Goal: Use online tool/utility: Use online tool/utility

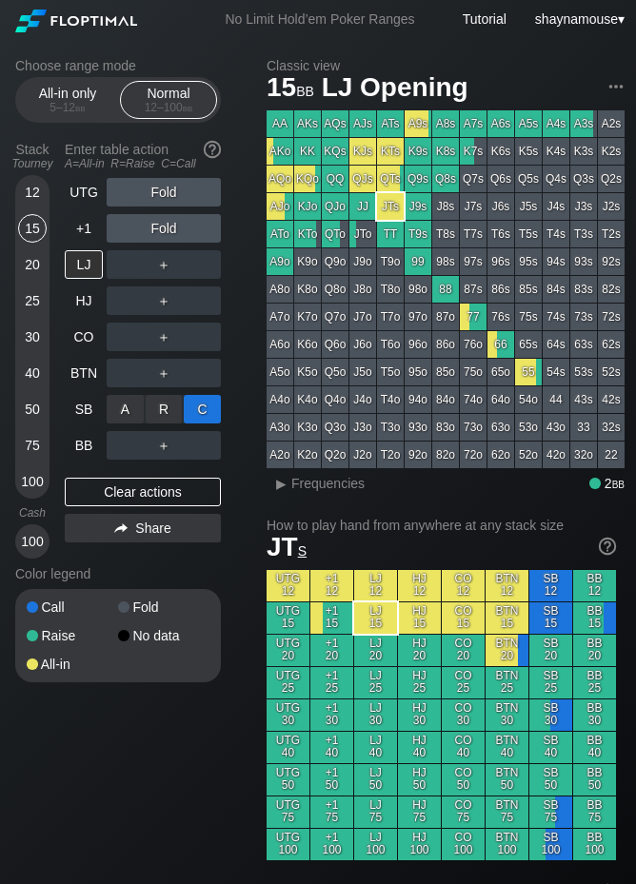
click at [195, 418] on div "C ✕" at bounding box center [202, 409] width 37 height 29
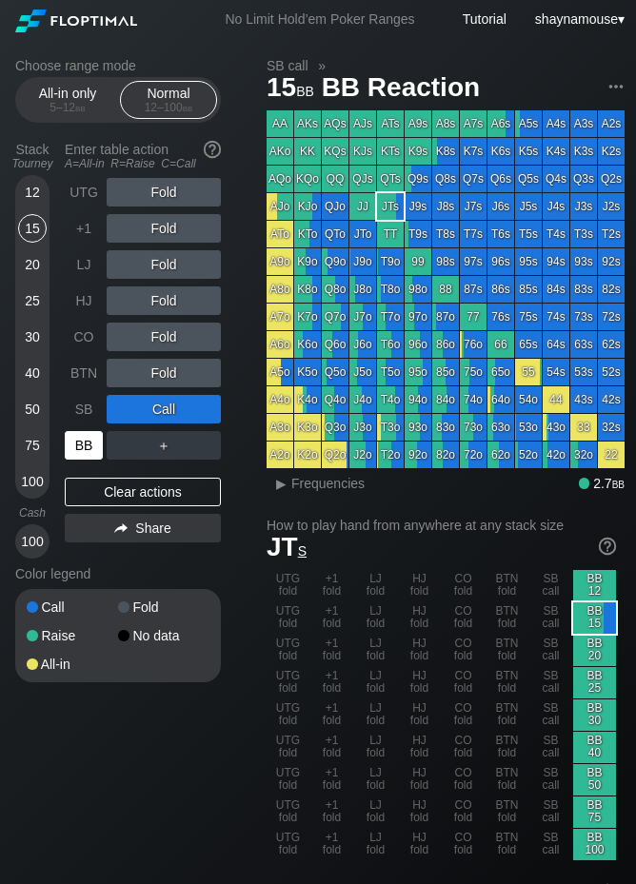
click at [79, 442] on div "BB" at bounding box center [84, 445] width 38 height 29
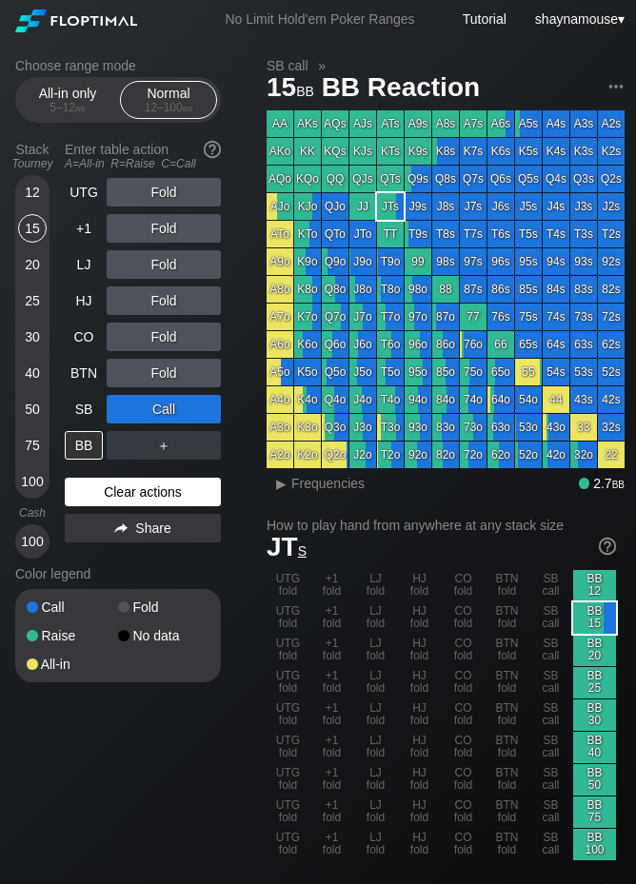
click at [108, 492] on div "Clear actions" at bounding box center [143, 492] width 156 height 29
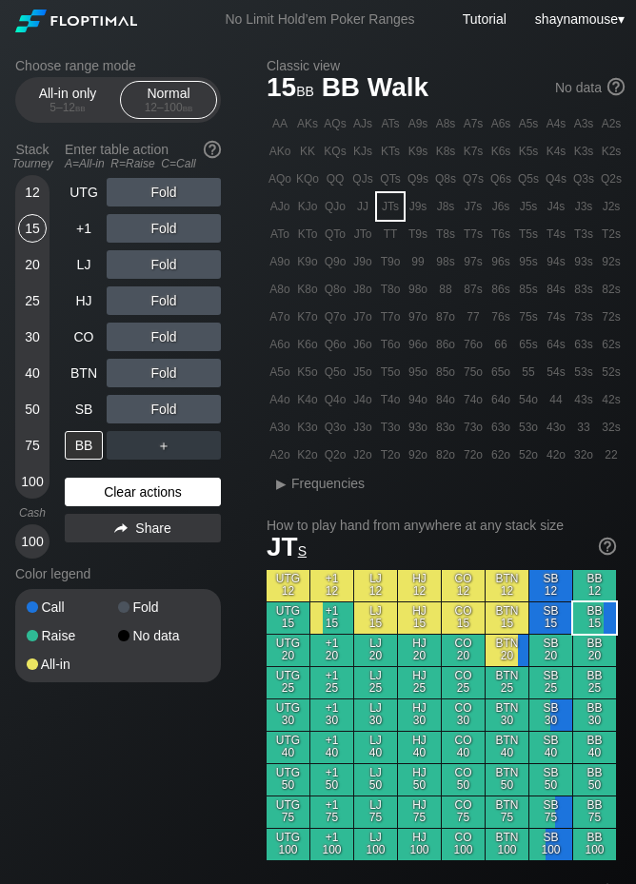
click at [108, 492] on div "Clear actions" at bounding box center [143, 492] width 156 height 29
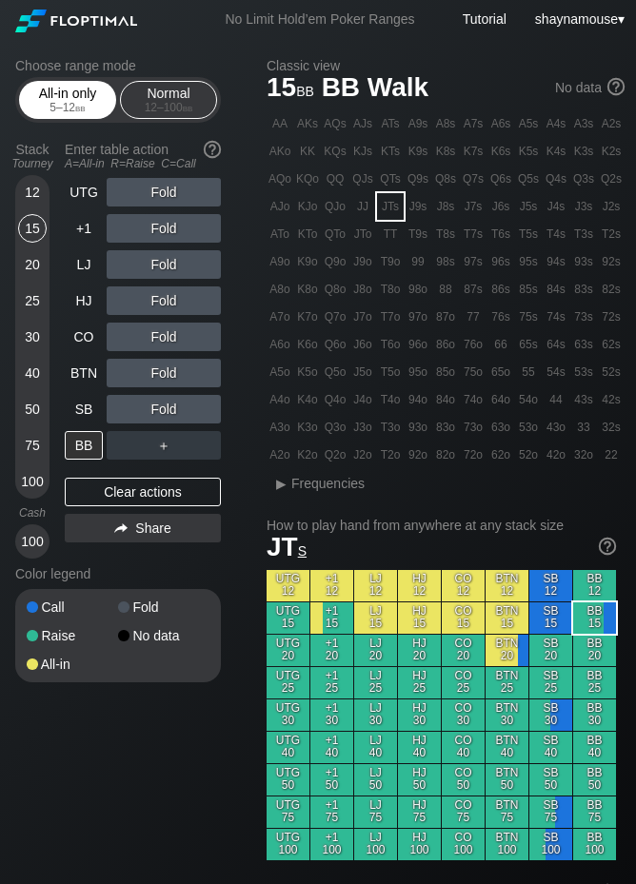
click at [79, 114] on div "All-in only 5 – 12 bb" at bounding box center [68, 100] width 88 height 36
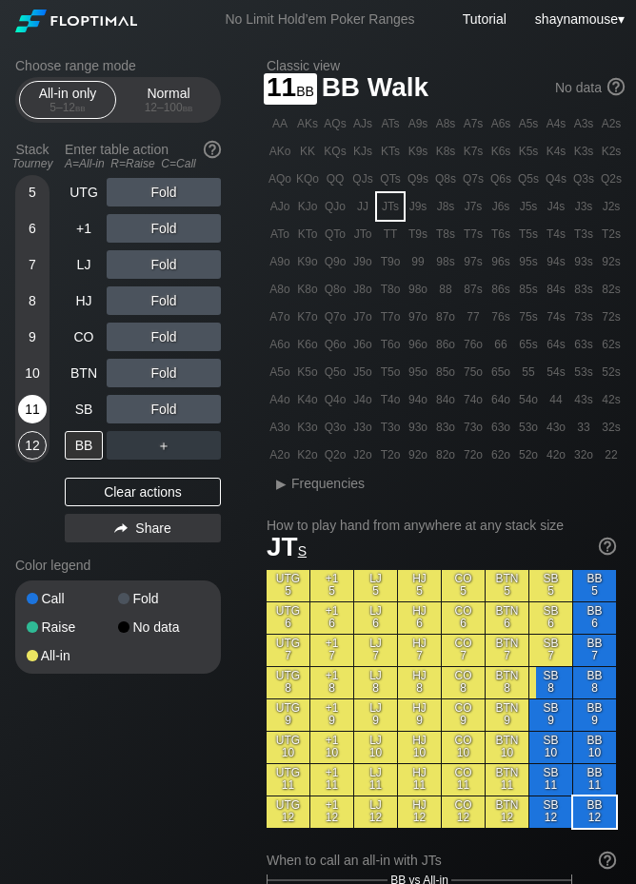
click at [41, 405] on div "11" at bounding box center [32, 409] width 29 height 29
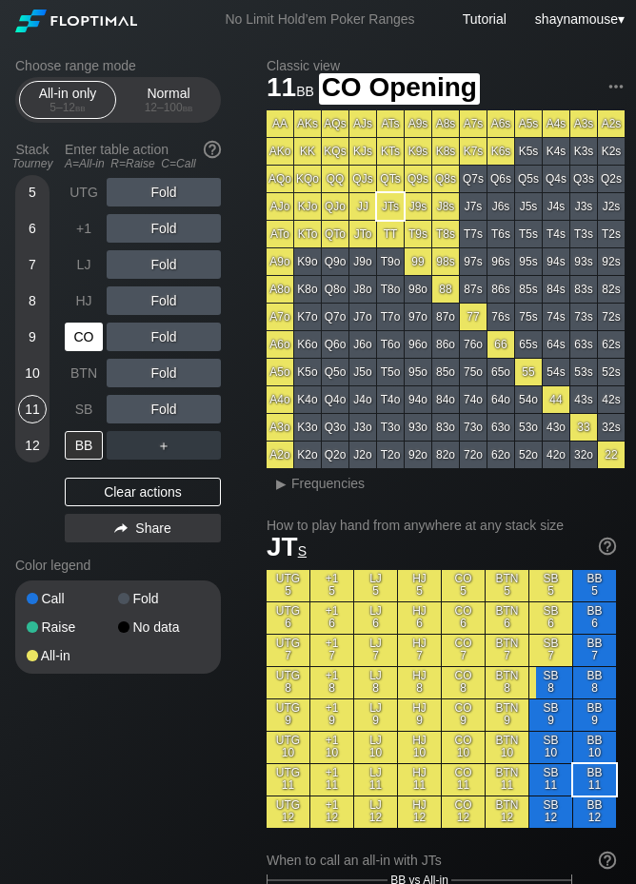
click at [81, 350] on div "CO" at bounding box center [84, 337] width 38 height 29
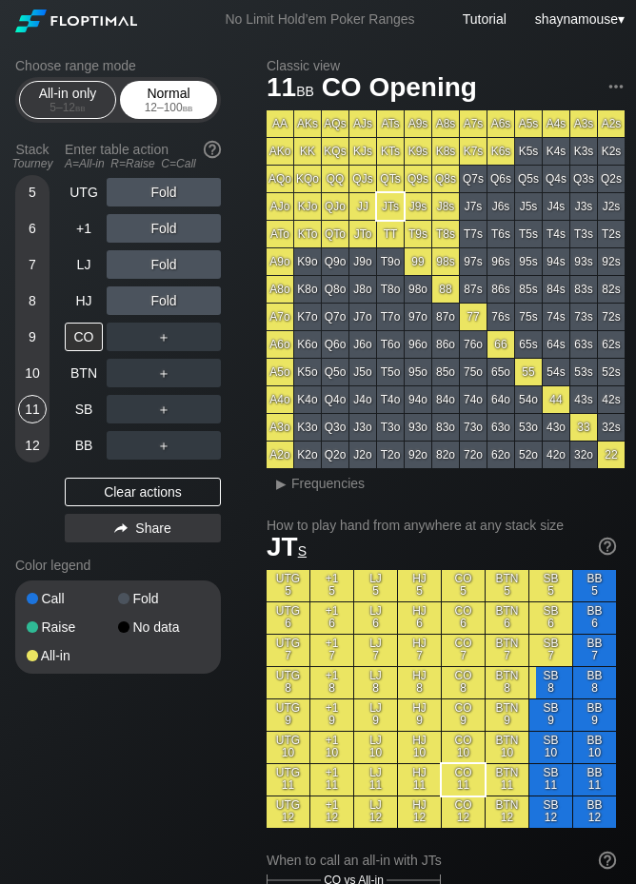
click at [151, 110] on div "12 – 100 bb" at bounding box center [168, 107] width 80 height 13
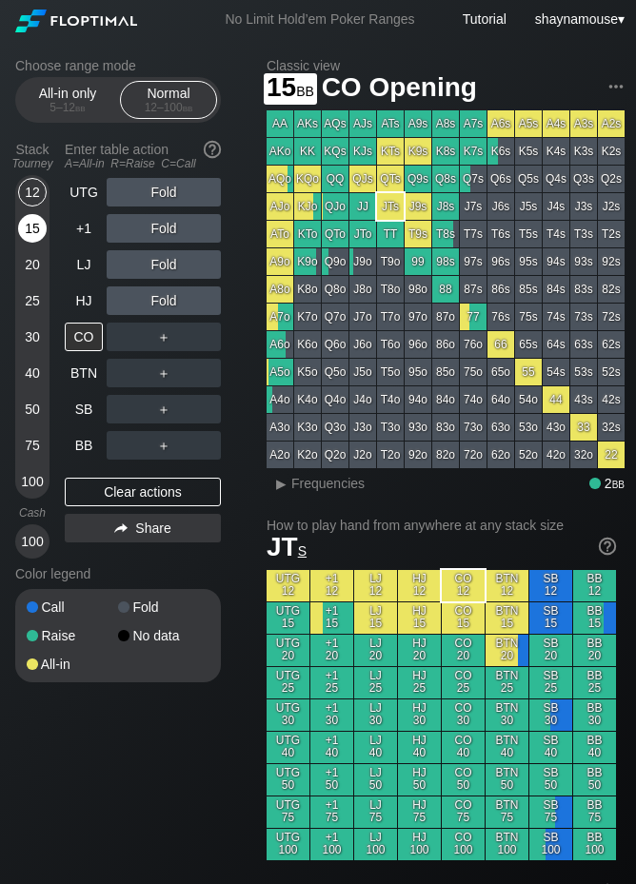
click at [42, 231] on div "15" at bounding box center [32, 228] width 29 height 29
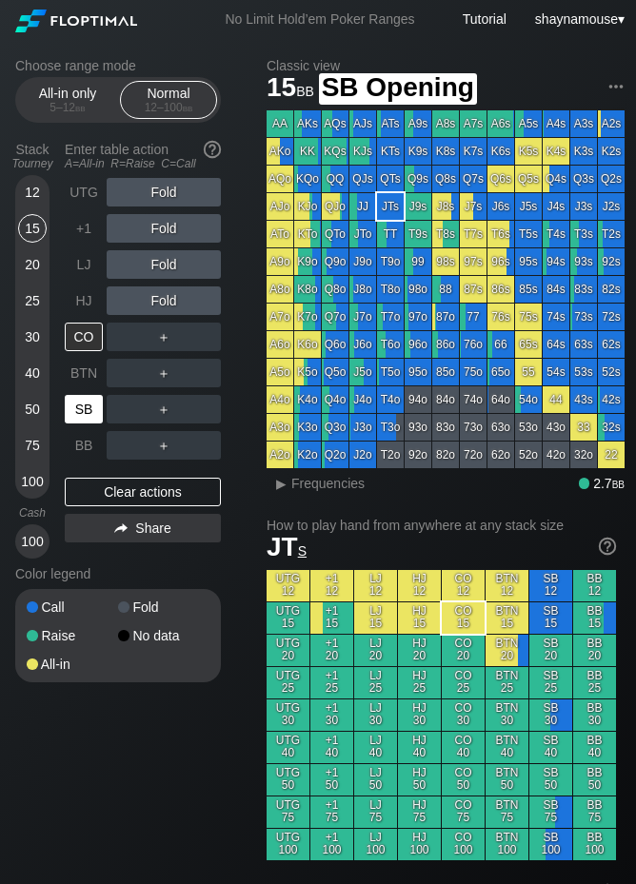
click at [82, 405] on div "SB" at bounding box center [84, 409] width 38 height 29
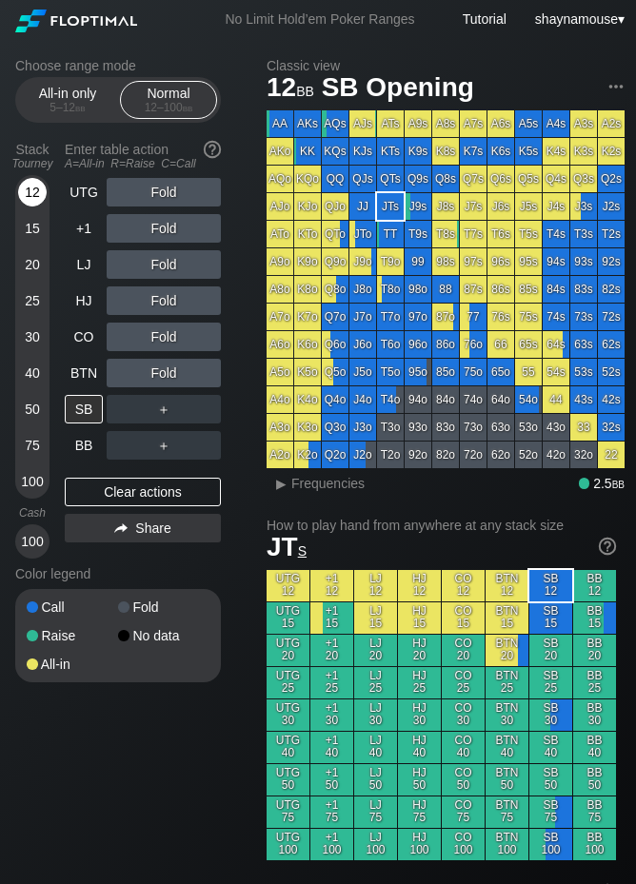
click at [20, 201] on div "12" at bounding box center [32, 192] width 29 height 29
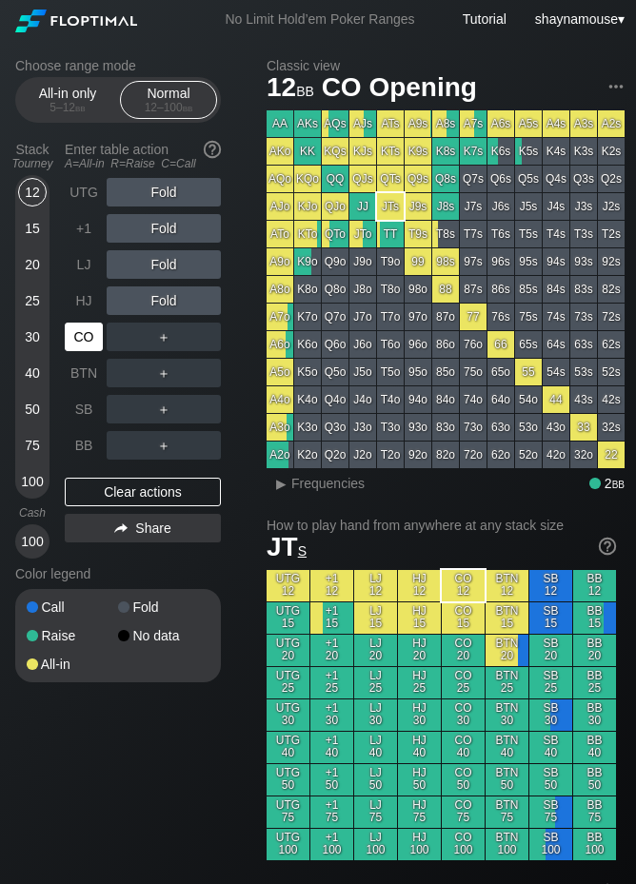
click at [88, 345] on div "CO" at bounding box center [84, 337] width 38 height 29
click at [161, 331] on div "R ✕" at bounding box center [164, 337] width 37 height 29
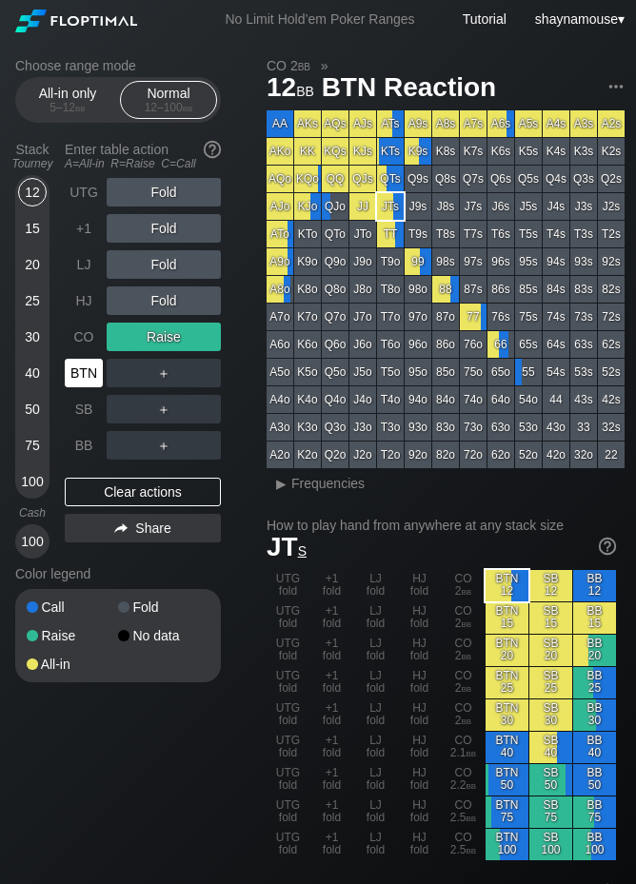
click at [88, 374] on div "BTN" at bounding box center [84, 373] width 38 height 29
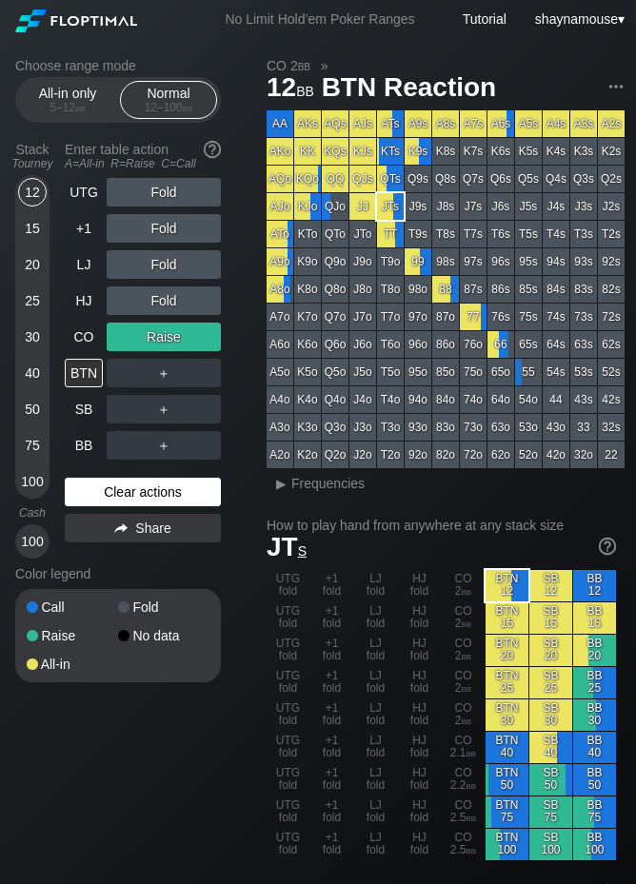
click at [136, 495] on div "Clear actions" at bounding box center [143, 492] width 156 height 29
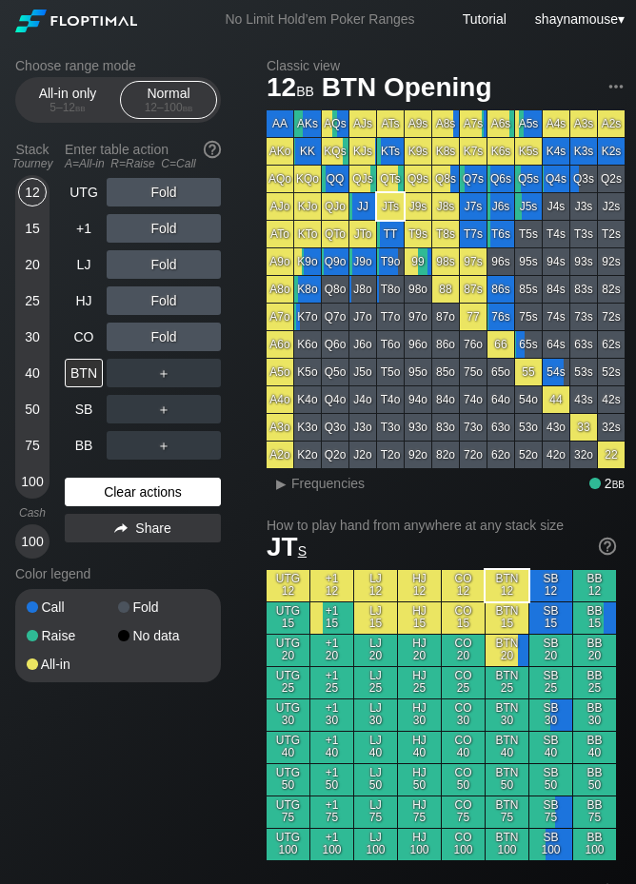
click at [136, 495] on div "Clear actions" at bounding box center [143, 492] width 156 height 29
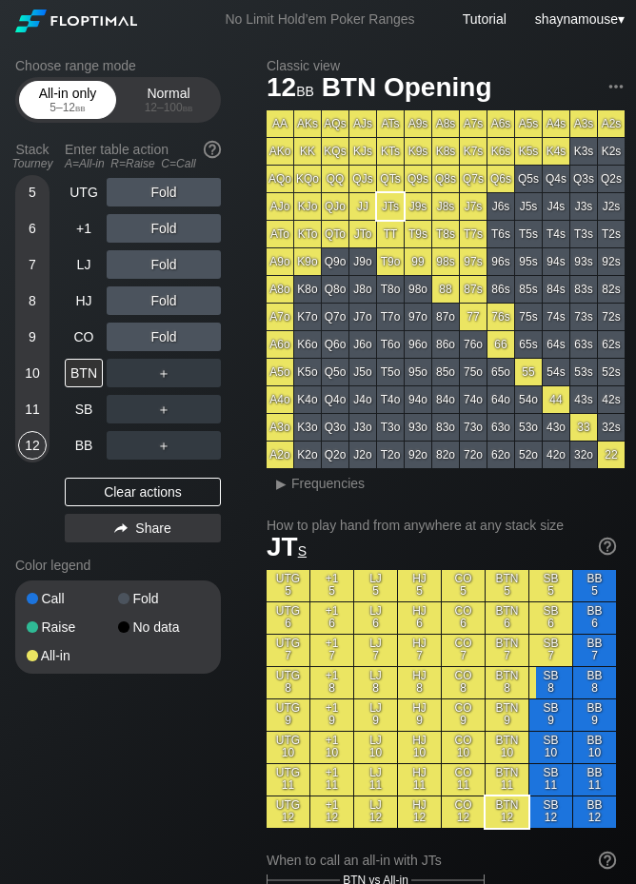
click at [57, 92] on div "All-in only 5 – 12 bb" at bounding box center [68, 100] width 88 height 36
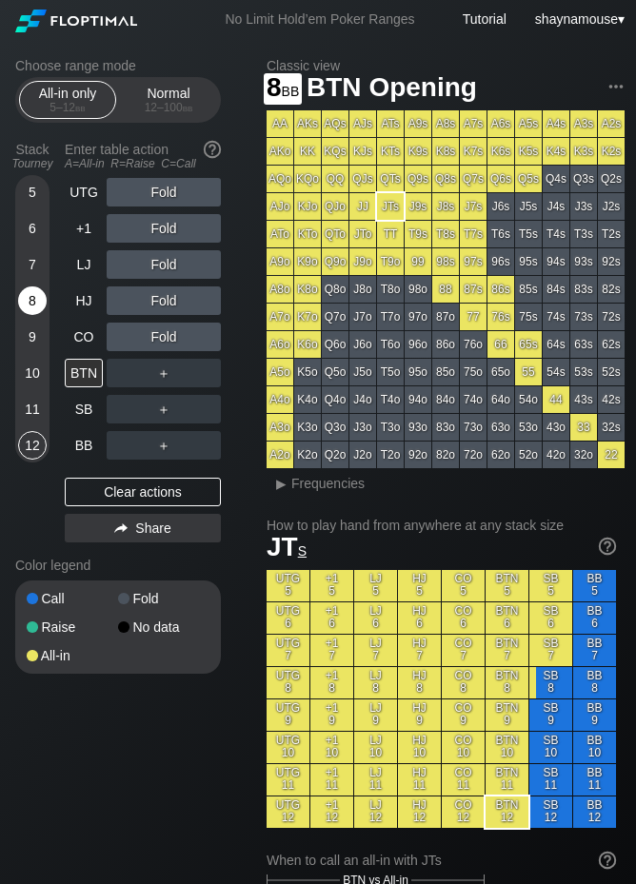
click at [26, 296] on div "8" at bounding box center [32, 300] width 29 height 29
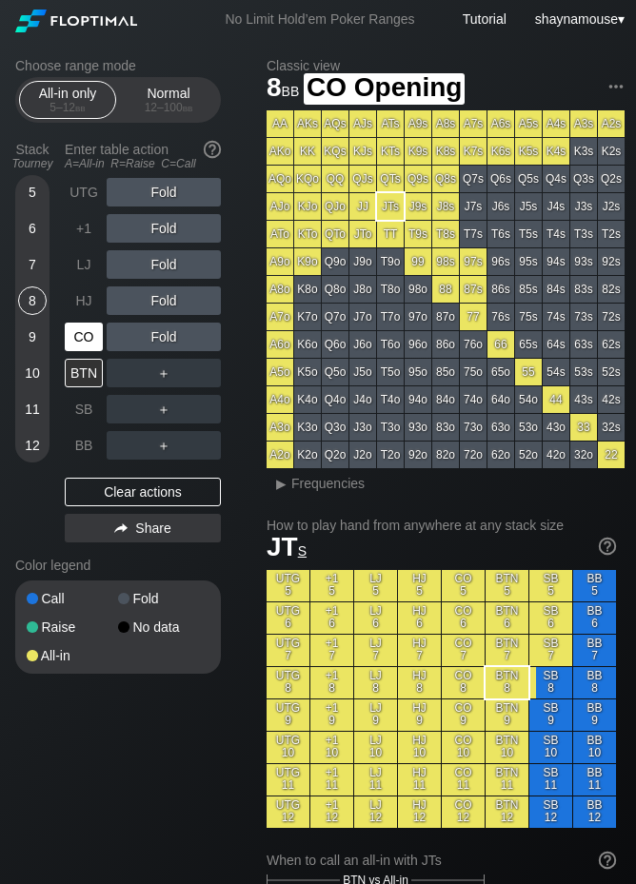
click at [72, 335] on div "CO" at bounding box center [84, 337] width 38 height 29
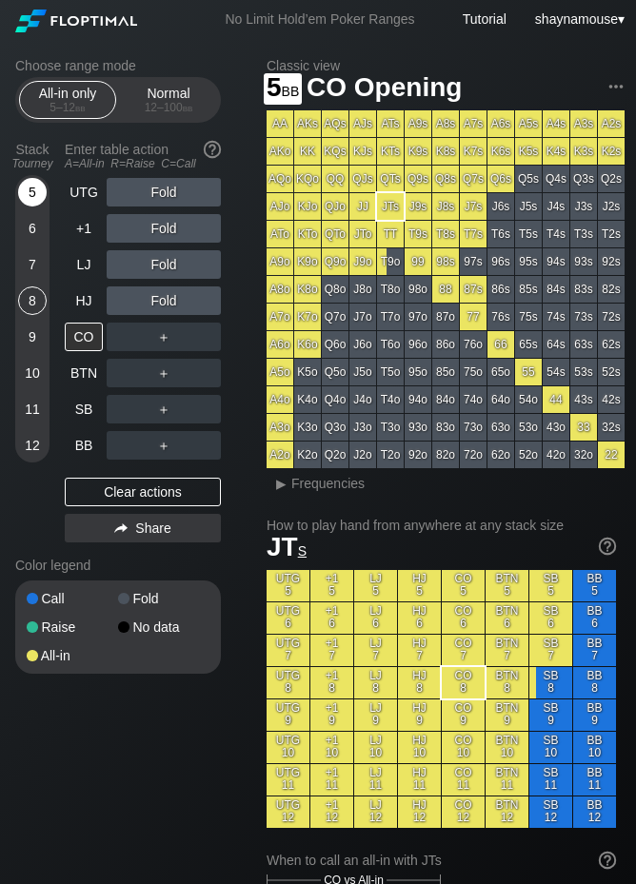
click at [40, 192] on div "5" at bounding box center [32, 192] width 29 height 29
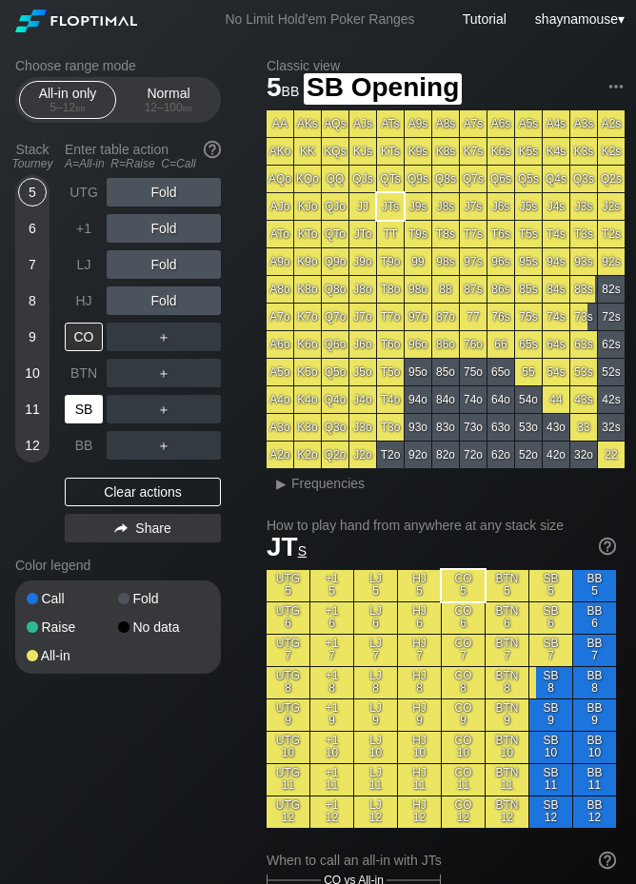
click at [92, 403] on div "SB" at bounding box center [84, 409] width 38 height 29
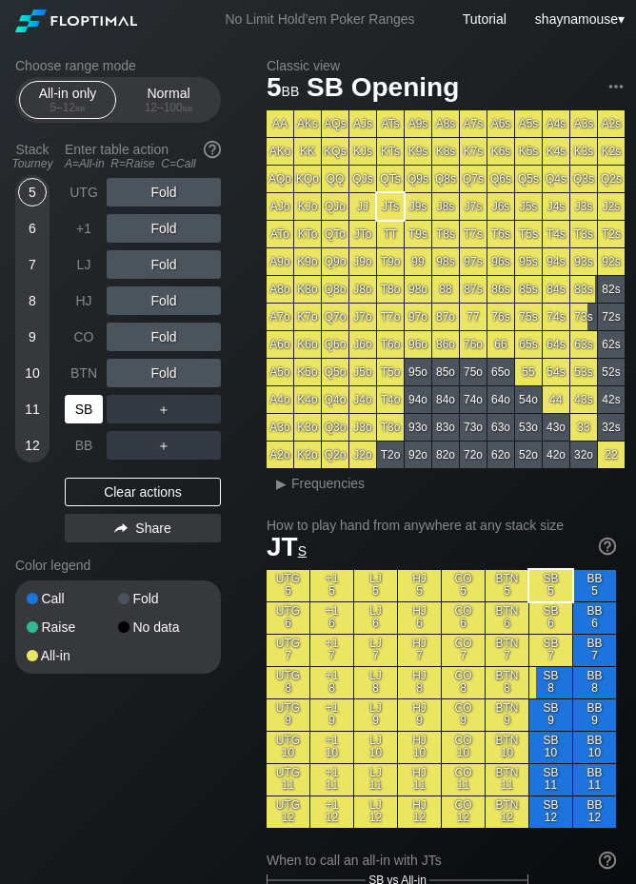
click at [90, 402] on div "SB" at bounding box center [84, 409] width 38 height 29
click at [71, 412] on div "SB" at bounding box center [84, 409] width 38 height 29
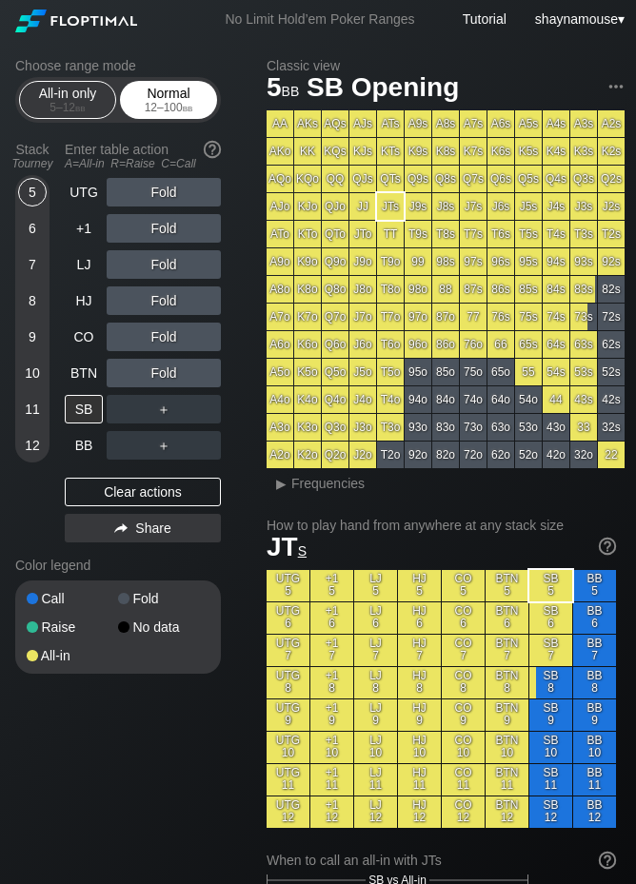
click at [168, 97] on div "Normal 12 – 100 bb" at bounding box center [169, 100] width 88 height 36
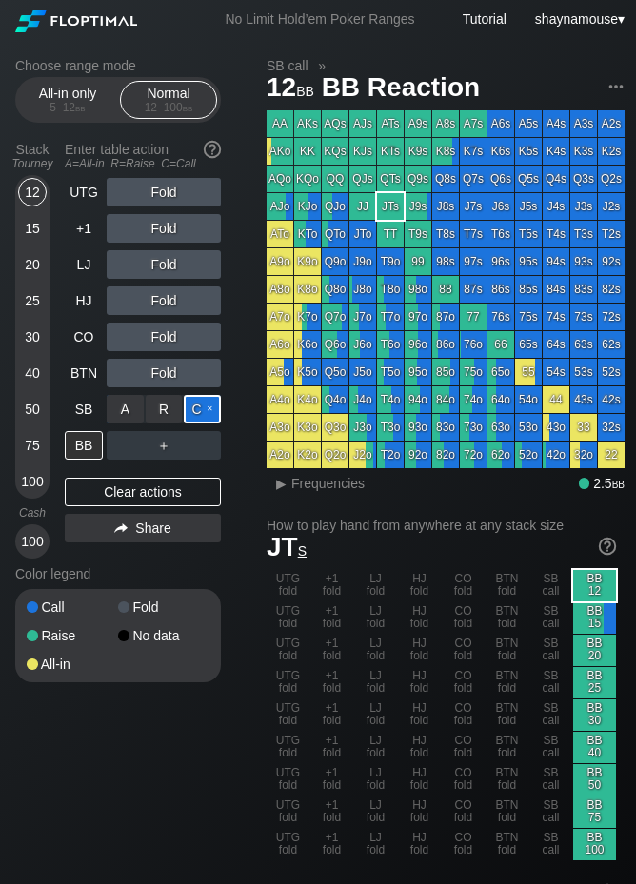
click at [189, 406] on div "C ✕" at bounding box center [202, 409] width 37 height 29
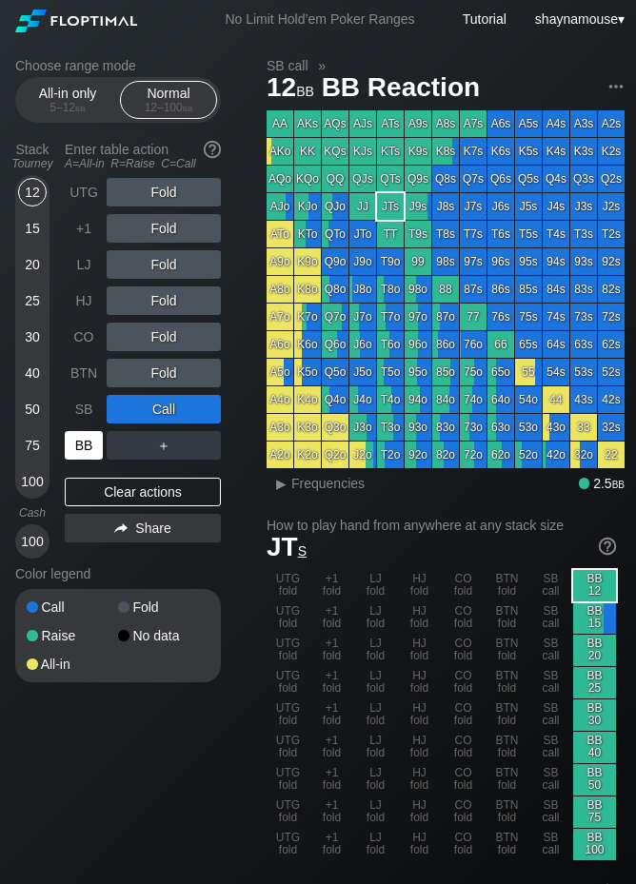
click at [77, 446] on div "BB" at bounding box center [84, 445] width 38 height 29
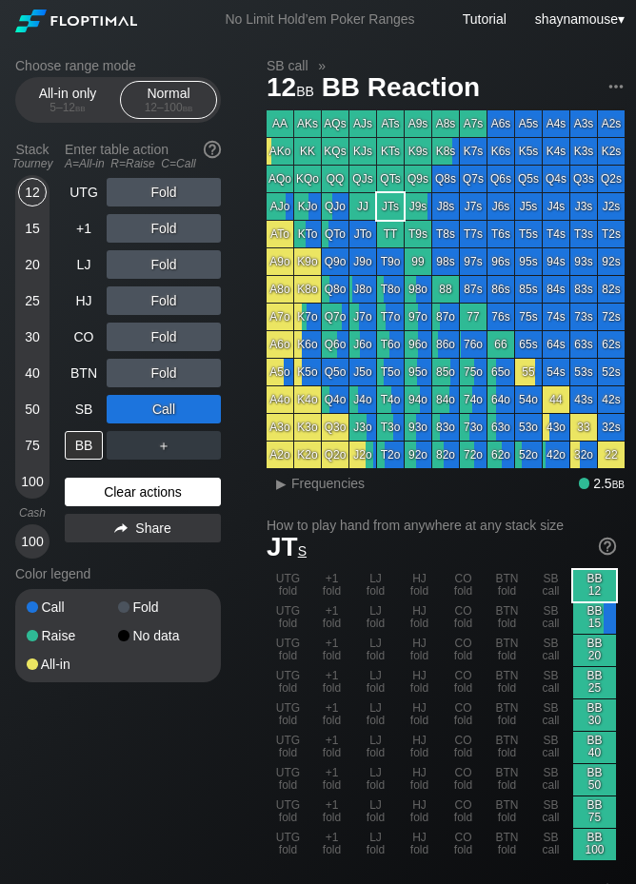
click at [115, 494] on div "Clear actions" at bounding box center [143, 492] width 156 height 29
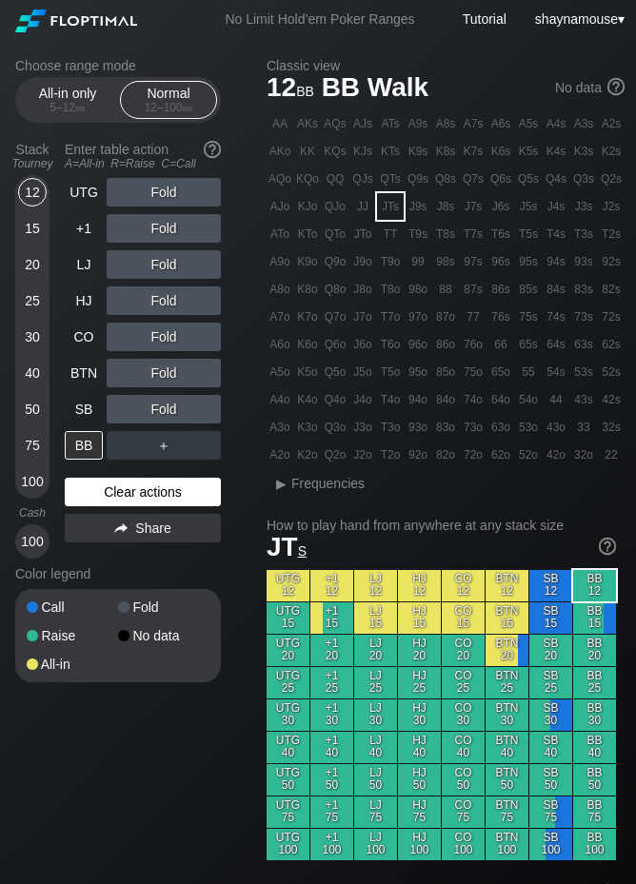
click at [115, 492] on div "Clear actions" at bounding box center [143, 492] width 156 height 29
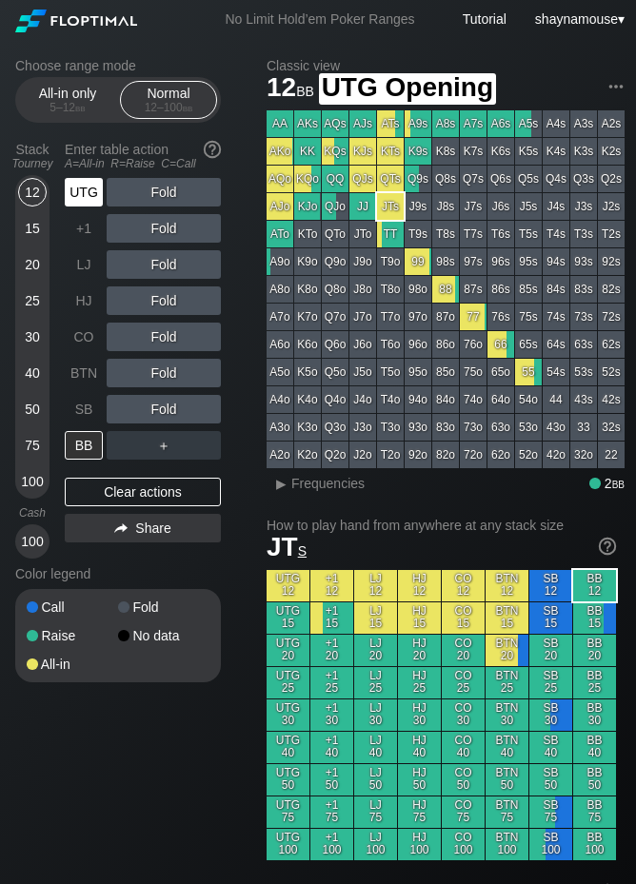
click at [76, 196] on div "UTG" at bounding box center [84, 192] width 38 height 29
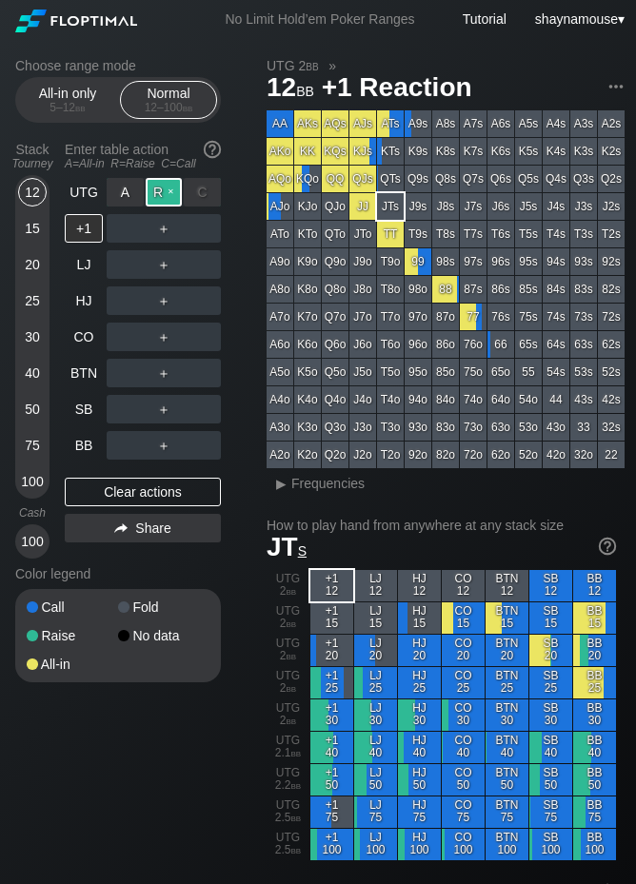
click at [168, 191] on div "R ✕" at bounding box center [164, 192] width 37 height 29
click at [206, 370] on div "C ✕" at bounding box center [202, 373] width 37 height 29
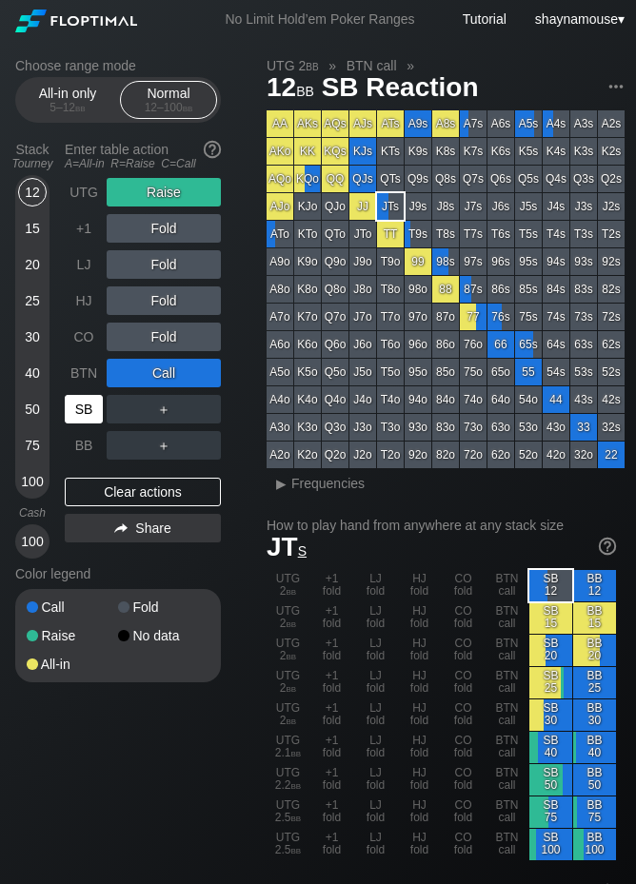
click at [86, 412] on div "SB" at bounding box center [84, 409] width 38 height 29
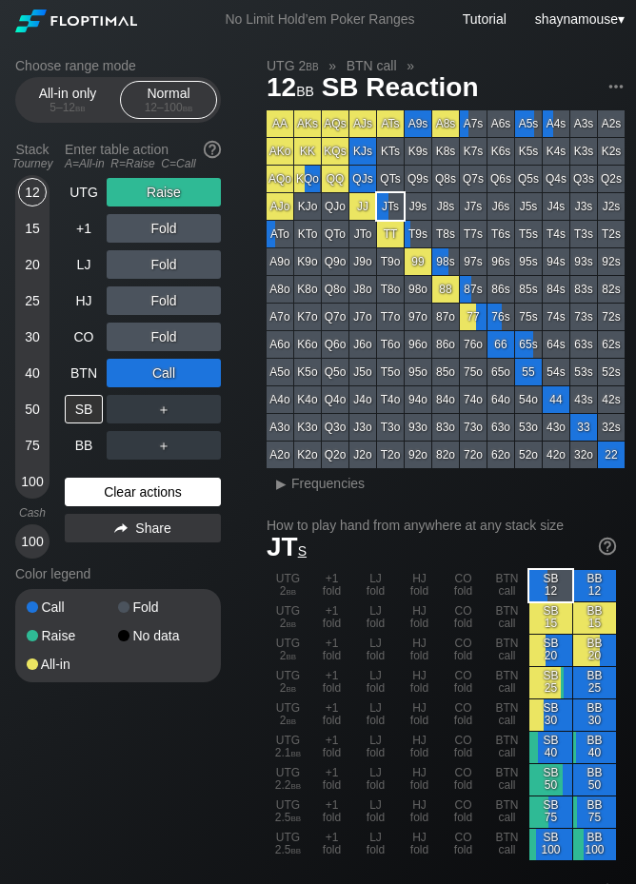
click at [132, 492] on div "Clear actions" at bounding box center [143, 492] width 156 height 29
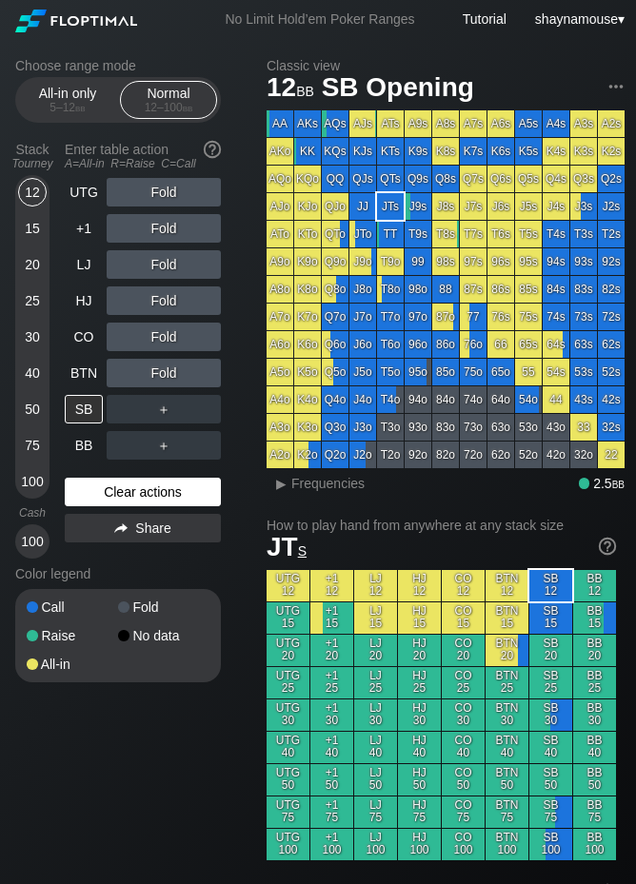
click at [132, 492] on div "Clear actions" at bounding box center [143, 492] width 156 height 29
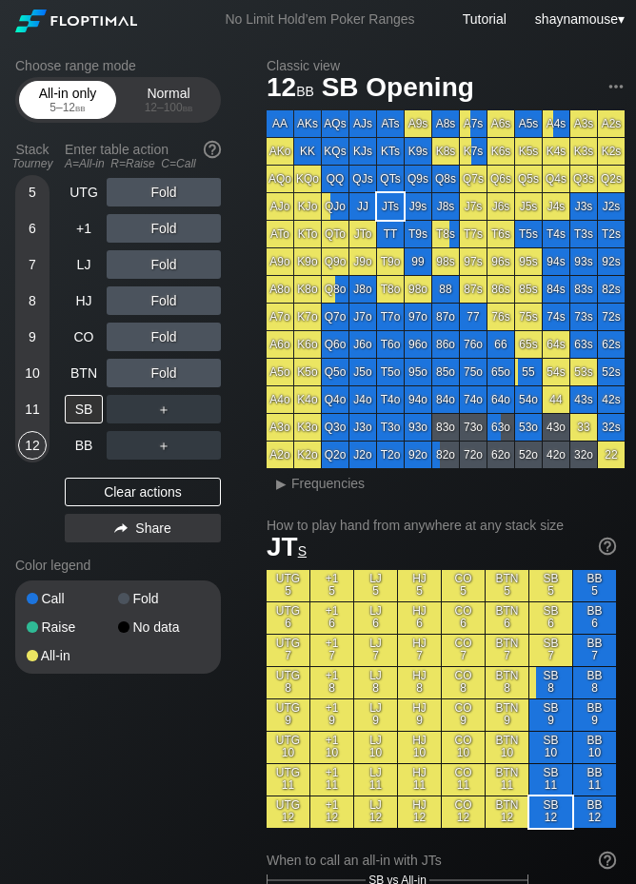
click at [34, 92] on div "All-in only 5 – 12 bb" at bounding box center [68, 100] width 88 height 36
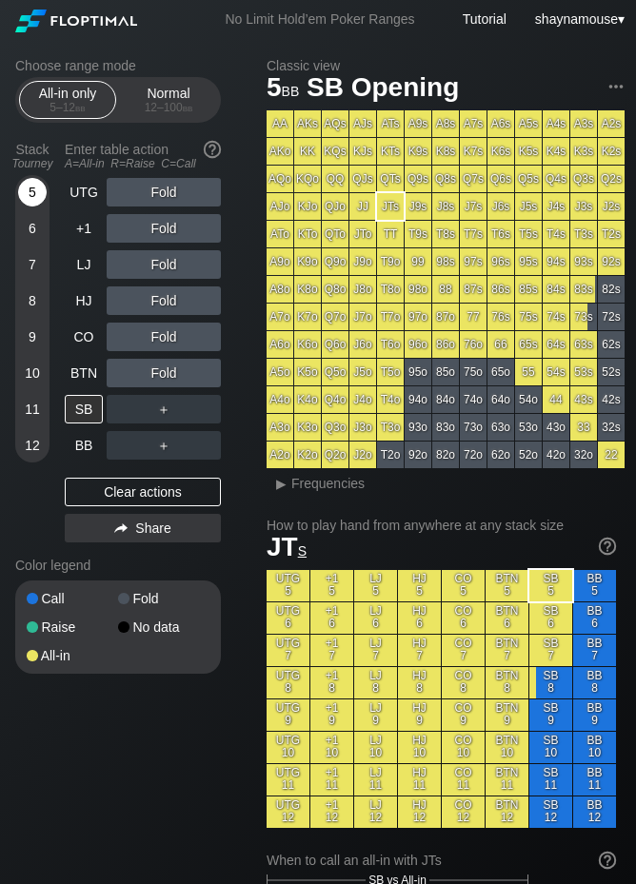
click at [28, 190] on div "5" at bounding box center [32, 192] width 29 height 29
click at [112, 271] on div "A ✕" at bounding box center [125, 264] width 37 height 29
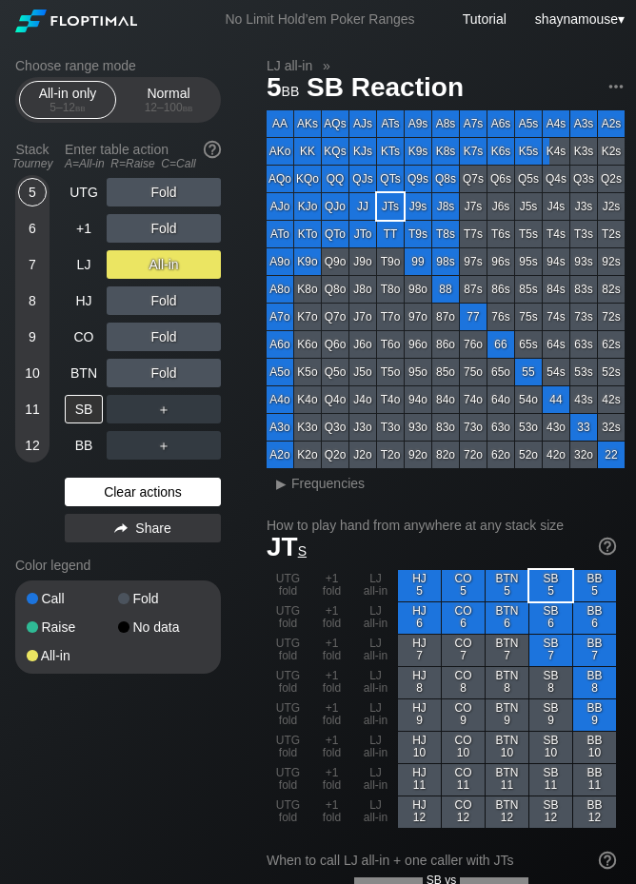
click at [103, 496] on div "Clear actions" at bounding box center [143, 492] width 156 height 29
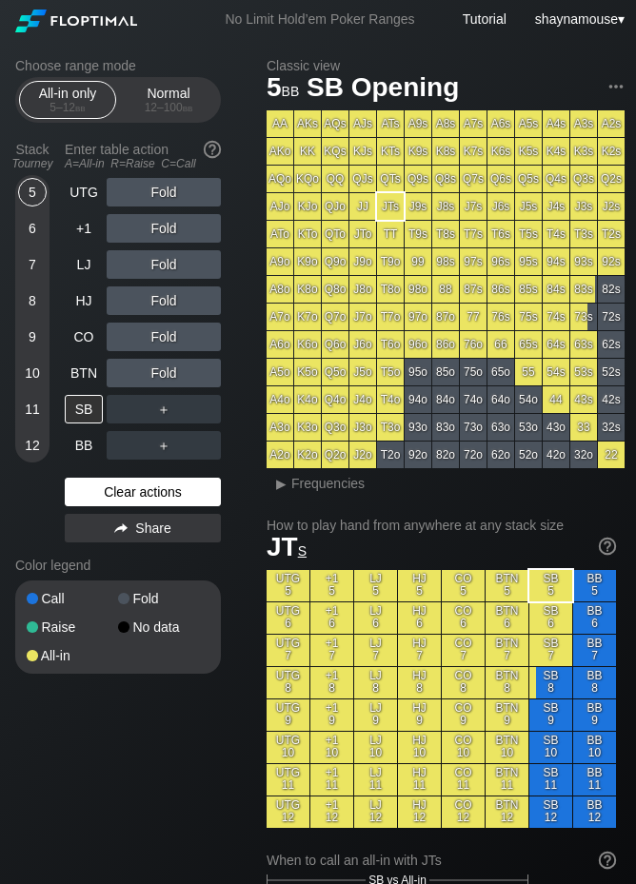
click at [103, 496] on div "Clear actions" at bounding box center [143, 492] width 156 height 29
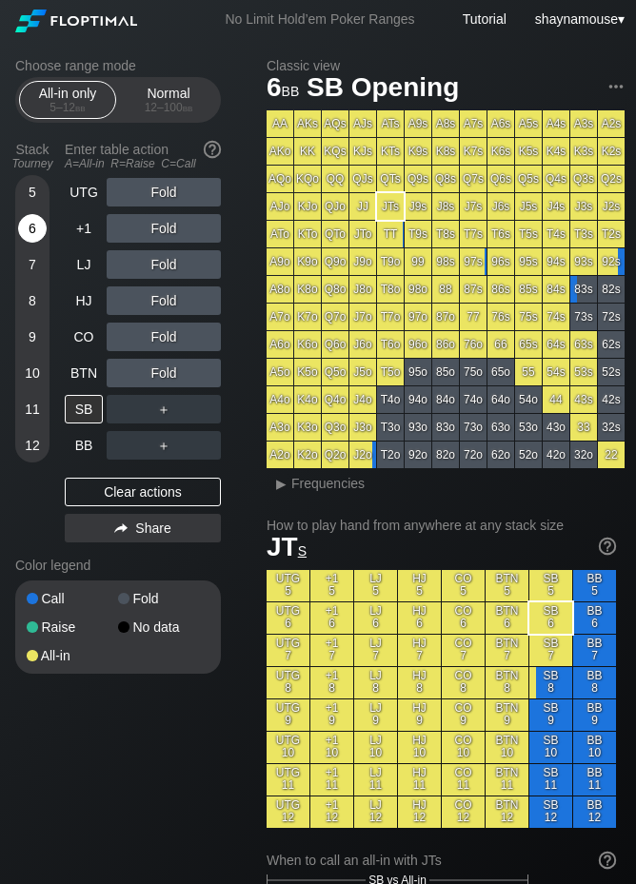
click at [24, 224] on div "6" at bounding box center [32, 228] width 29 height 29
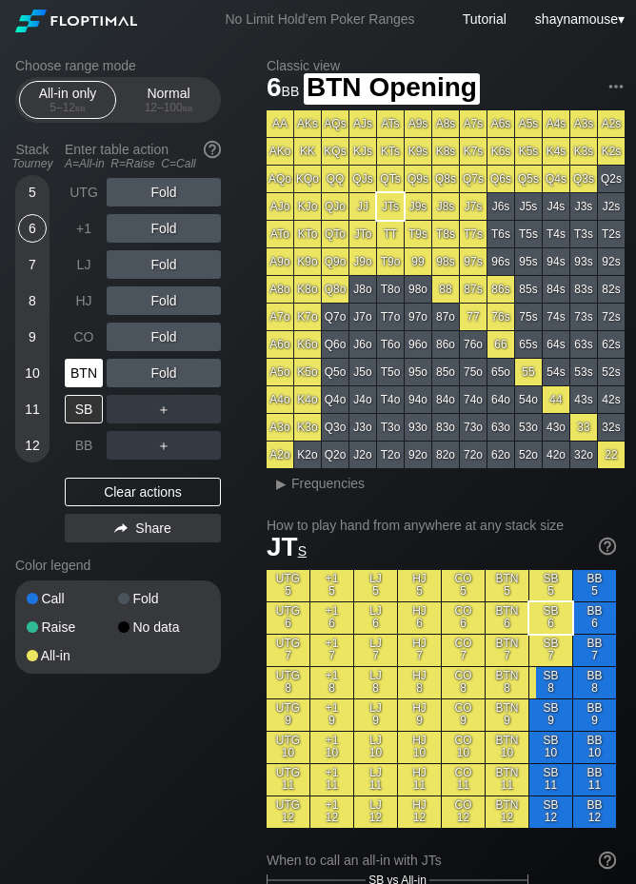
click at [81, 385] on div "BTN" at bounding box center [84, 373] width 38 height 29
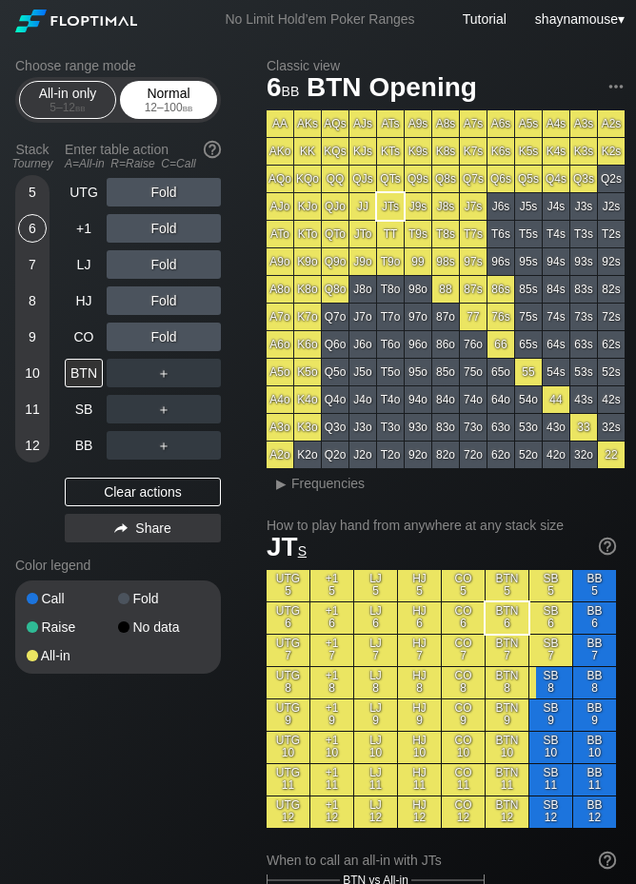
click at [170, 82] on div "Normal 12 – 100 bb" at bounding box center [169, 100] width 88 height 36
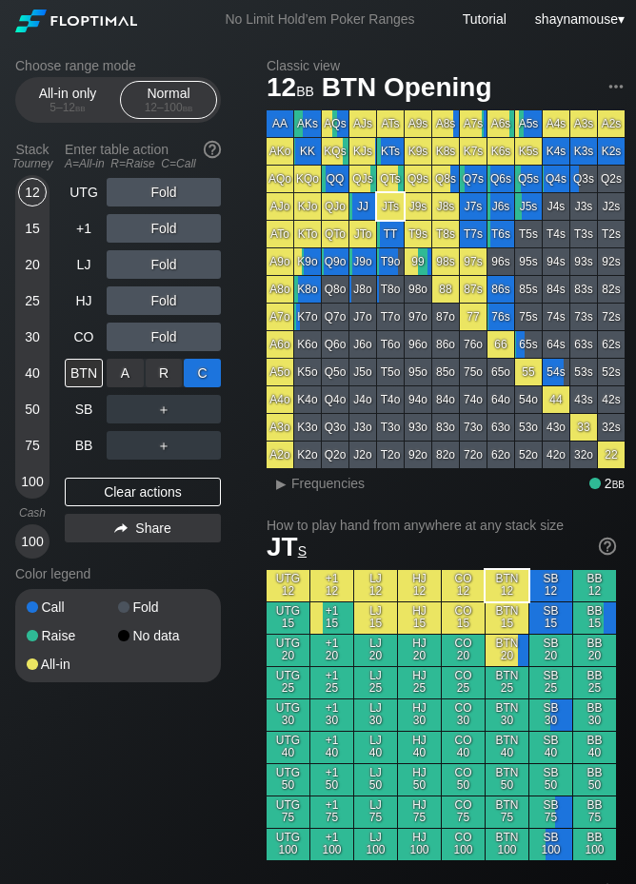
click at [198, 378] on div "C ✕" at bounding box center [202, 373] width 37 height 29
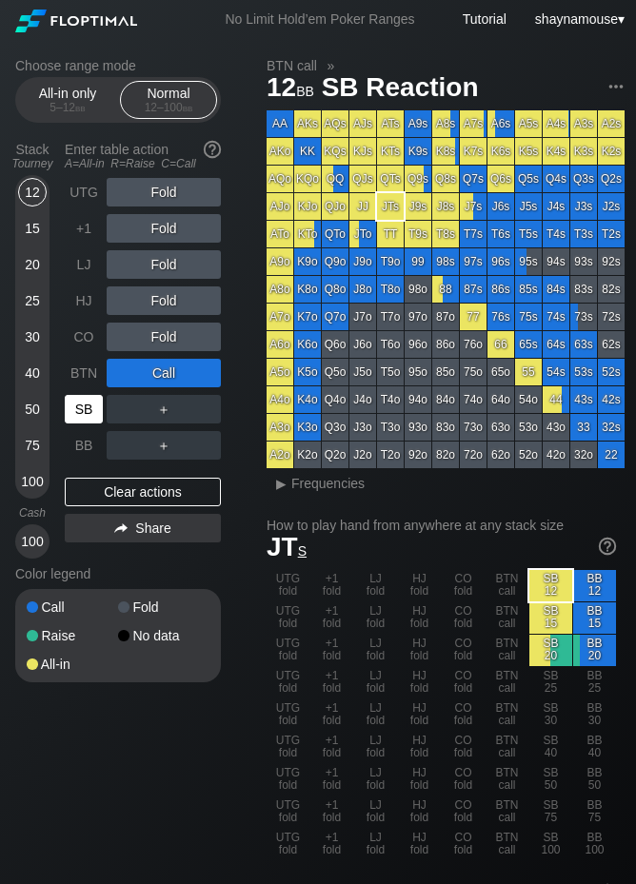
click at [92, 418] on div "SB" at bounding box center [84, 409] width 38 height 29
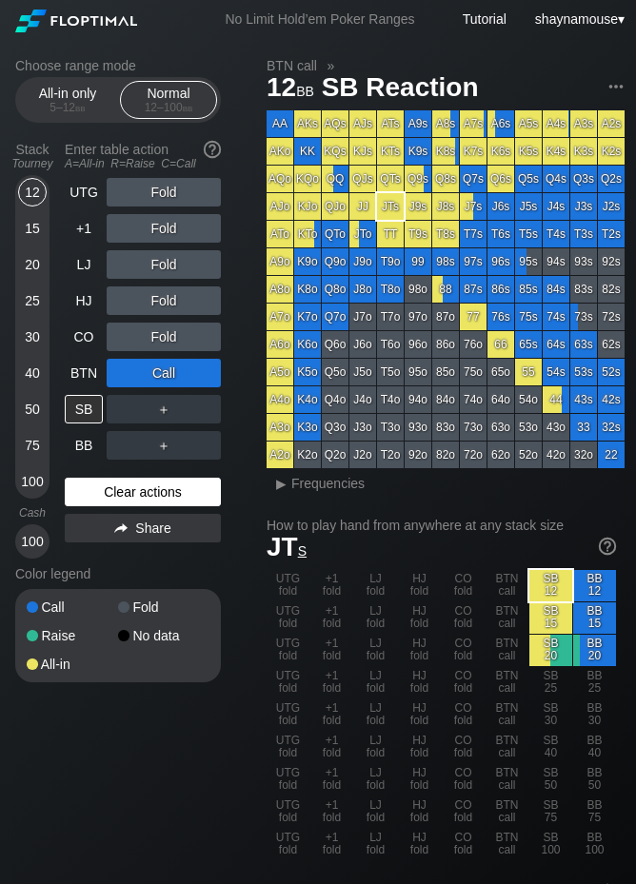
click at [176, 492] on div "Clear actions" at bounding box center [143, 492] width 156 height 29
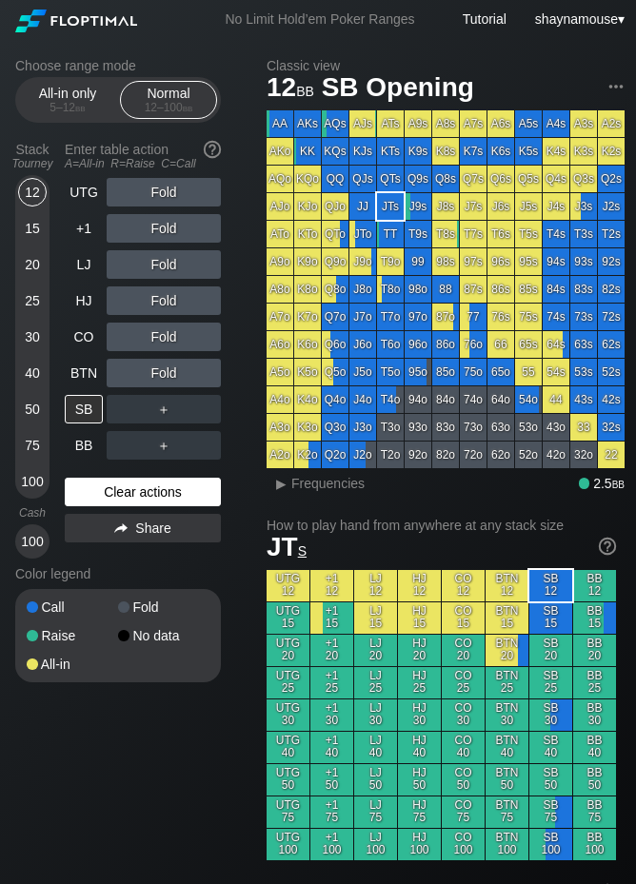
click at [176, 492] on div "Clear actions" at bounding box center [143, 492] width 156 height 29
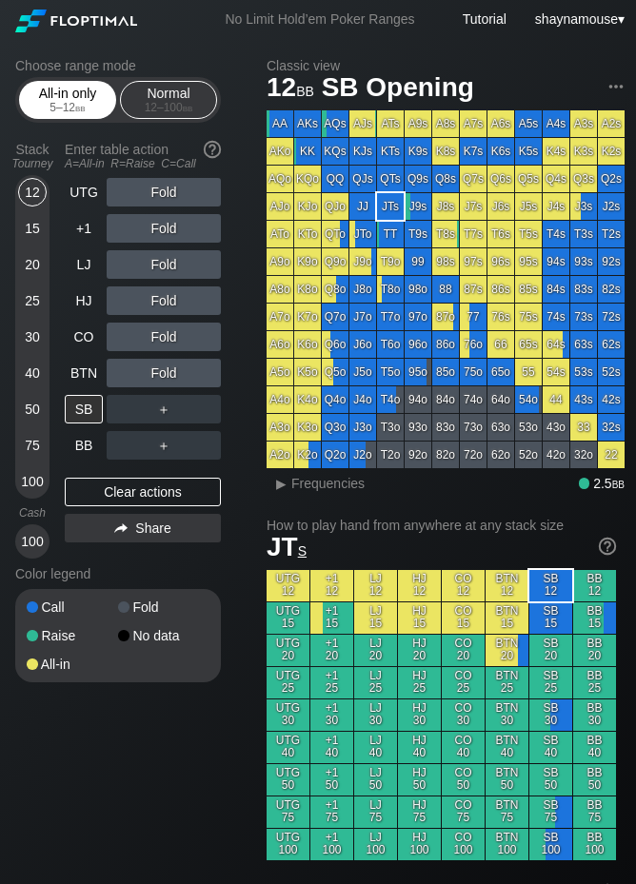
click at [101, 108] on div "5 – 12 bb" at bounding box center [68, 107] width 80 height 13
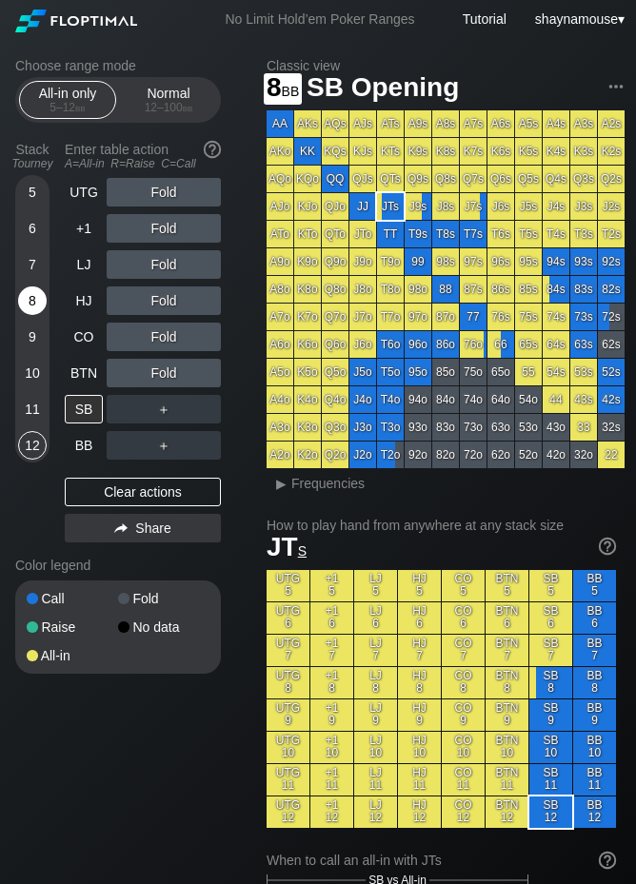
click at [32, 306] on div "8" at bounding box center [32, 300] width 29 height 29
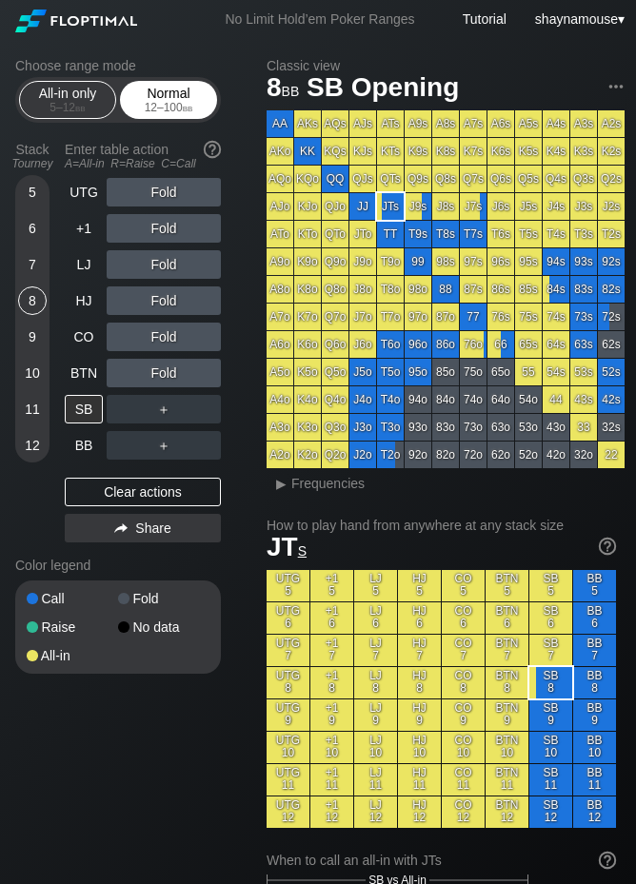
click at [184, 102] on span "bb" at bounding box center [188, 107] width 10 height 13
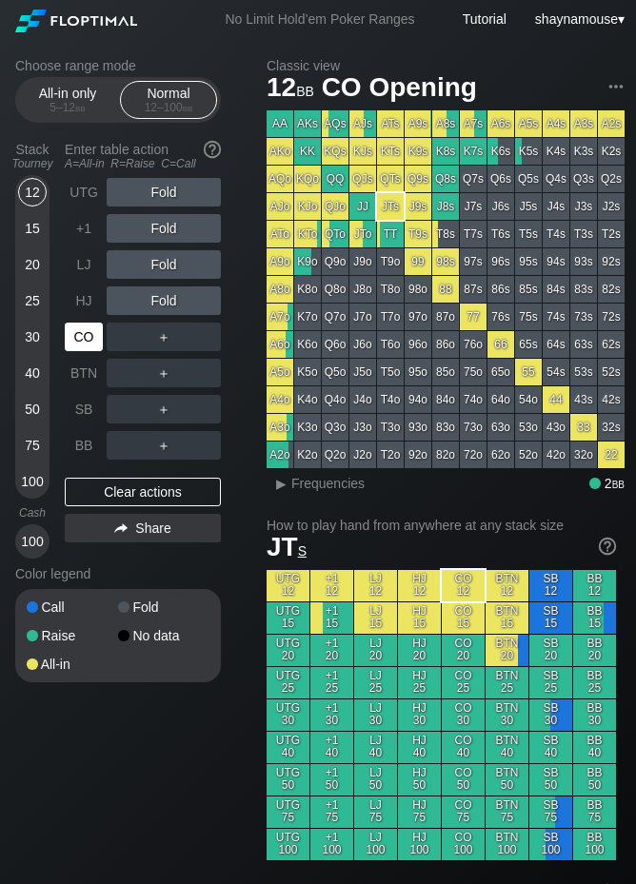
click at [87, 335] on div "CO" at bounding box center [84, 337] width 38 height 29
click at [169, 335] on div "R ✕" at bounding box center [164, 337] width 37 height 29
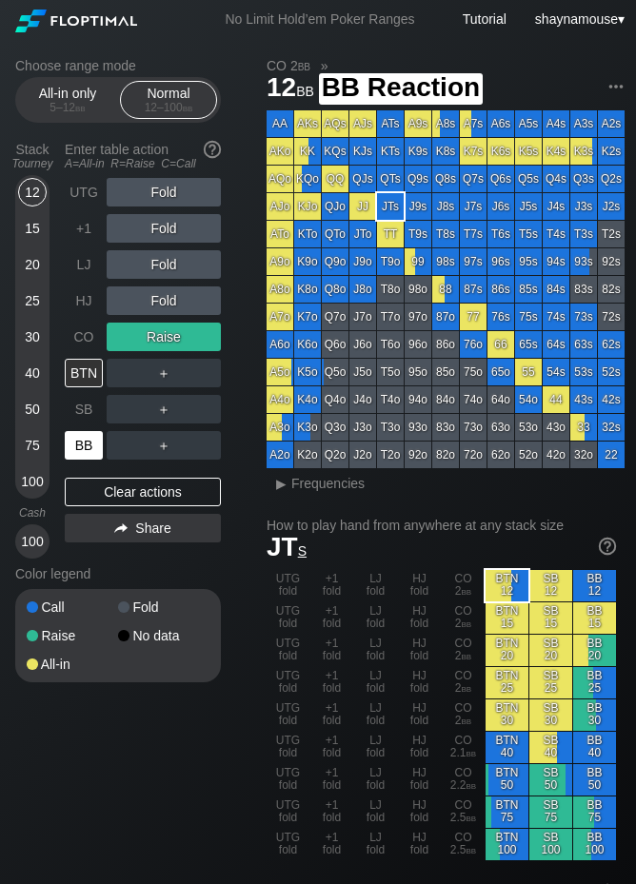
click at [87, 447] on div "BB" at bounding box center [84, 445] width 38 height 29
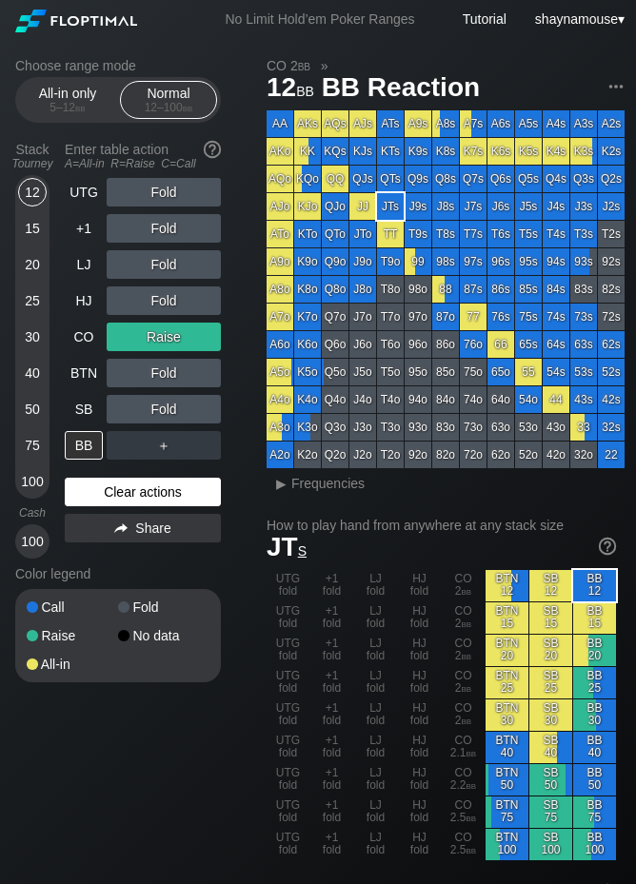
click at [148, 493] on div "Clear actions" at bounding box center [143, 492] width 156 height 29
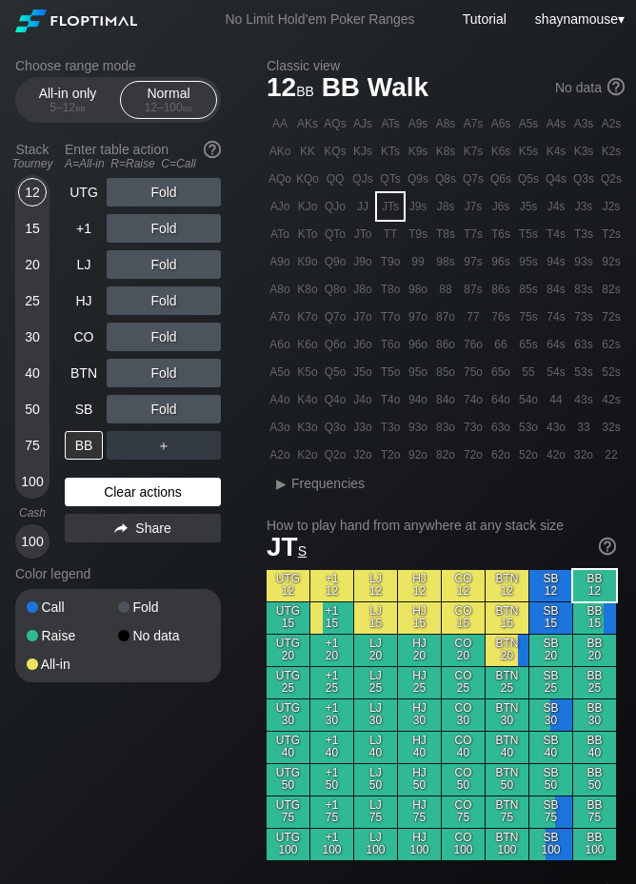
click at [148, 493] on div "Clear actions" at bounding box center [143, 492] width 156 height 29
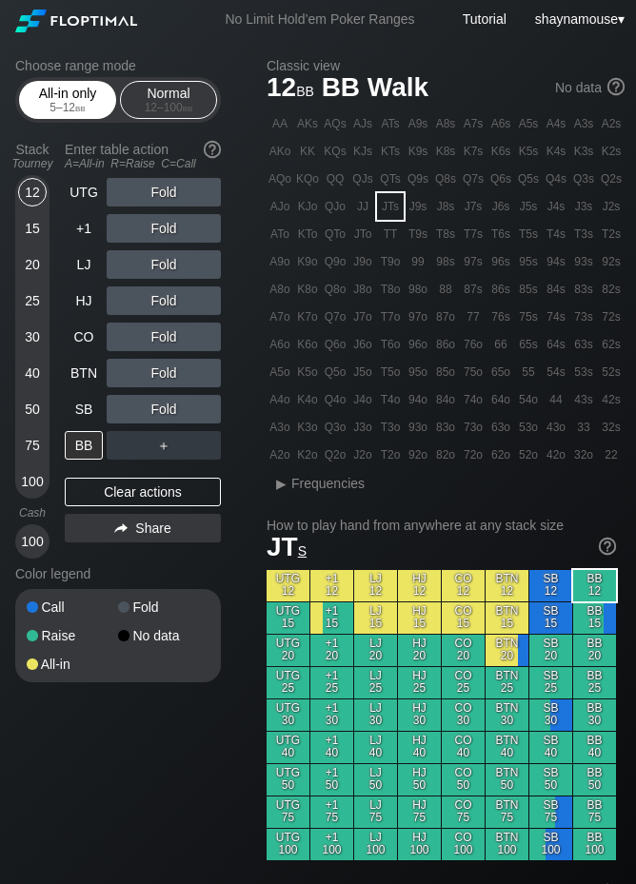
click at [83, 107] on span "bb" at bounding box center [80, 107] width 10 height 13
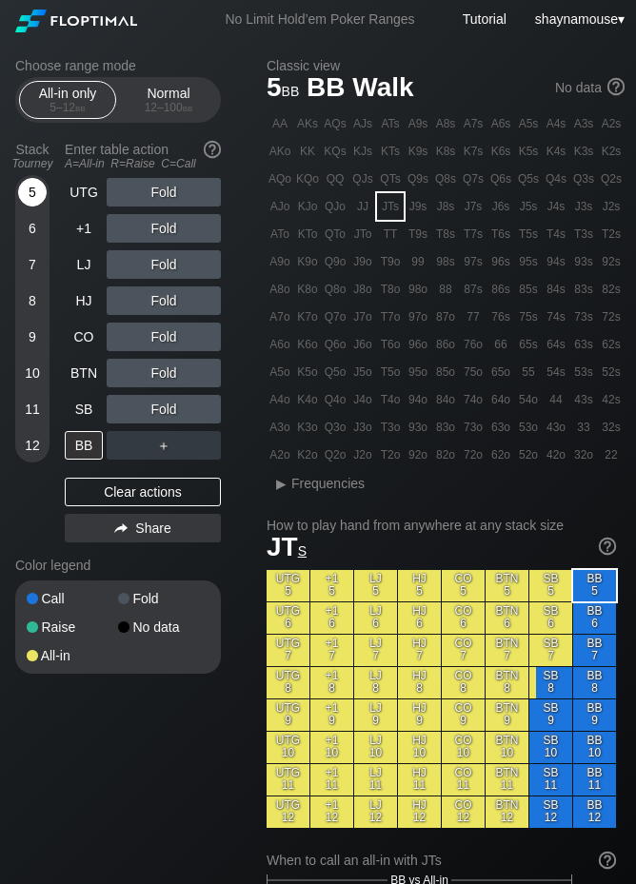
click at [37, 194] on div "5" at bounding box center [32, 192] width 29 height 29
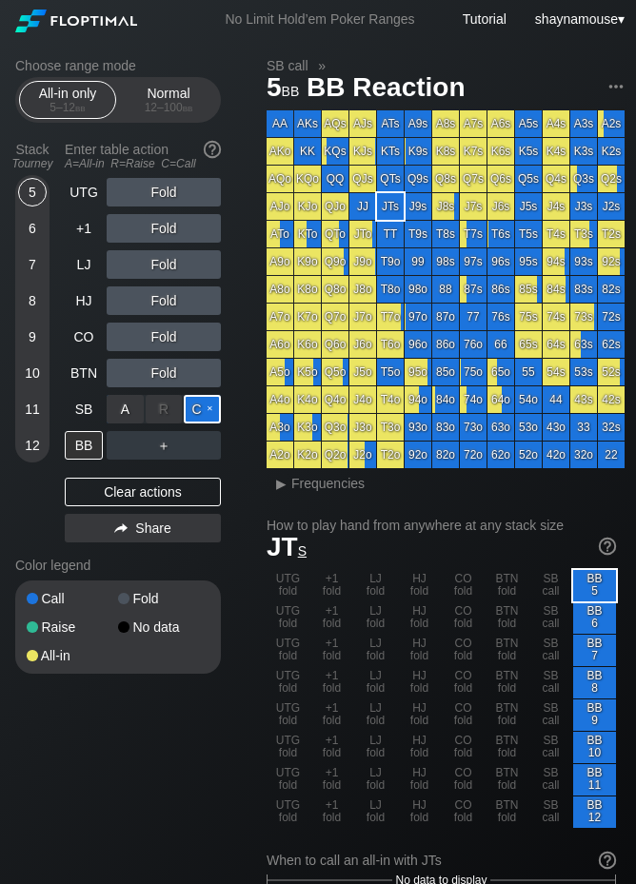
click at [200, 411] on div "C ✕" at bounding box center [202, 409] width 37 height 29
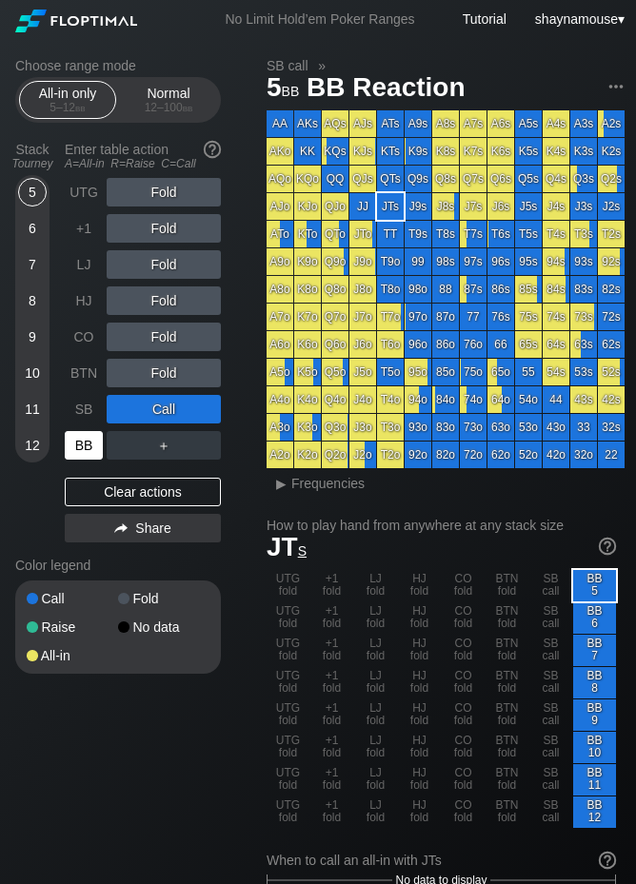
click at [95, 451] on div "BB" at bounding box center [84, 445] width 38 height 29
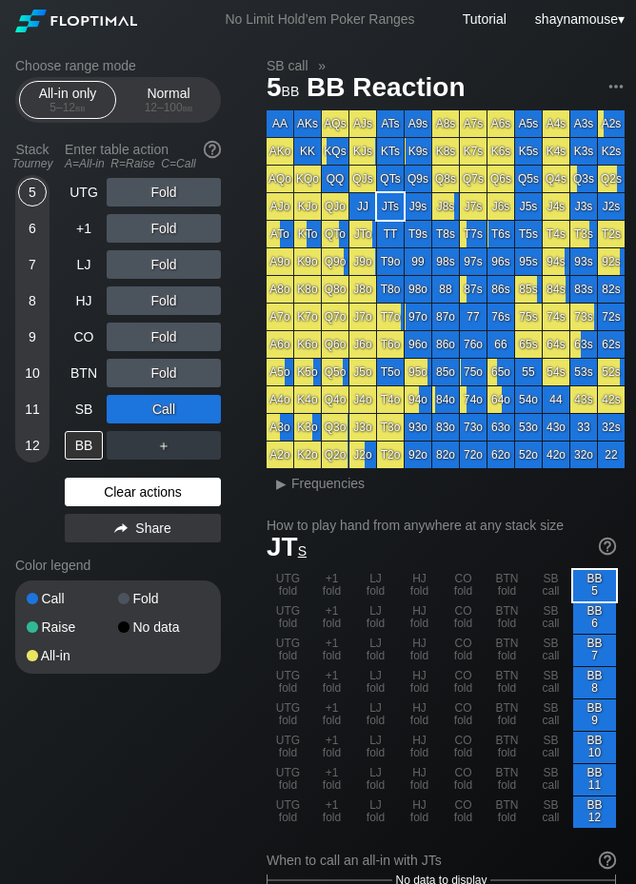
click at [124, 499] on div "Clear actions" at bounding box center [143, 492] width 156 height 29
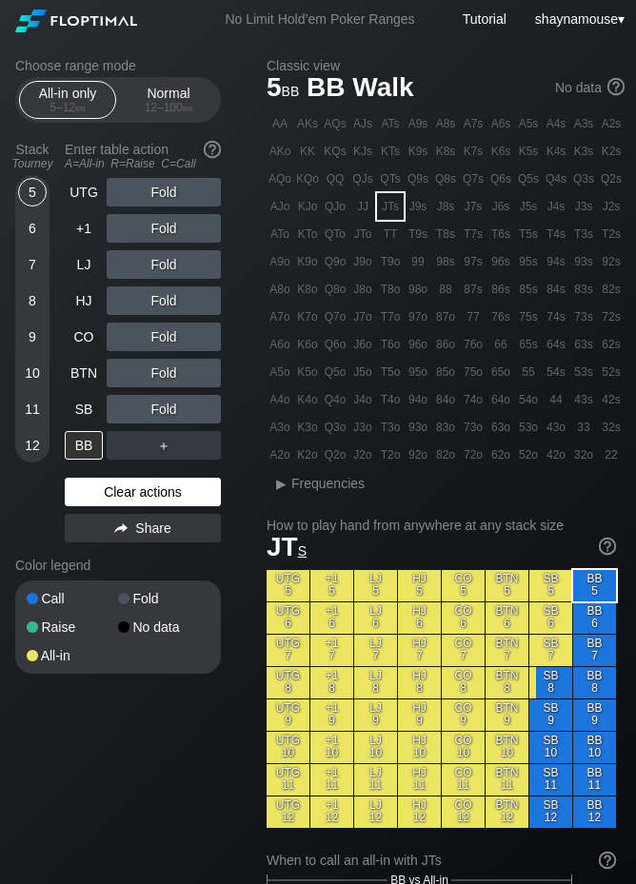
click at [124, 499] on div "Clear actions" at bounding box center [143, 492] width 156 height 29
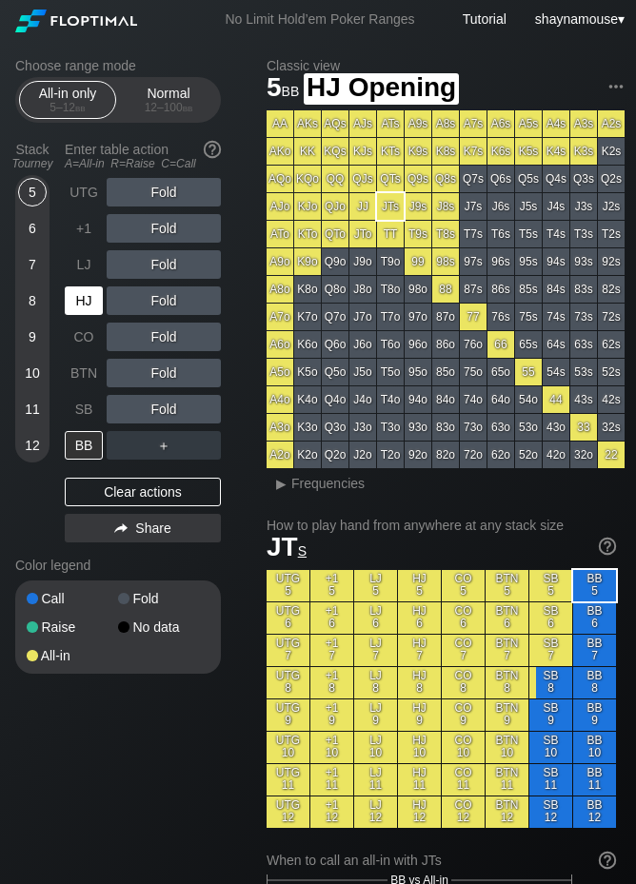
click at [83, 300] on div "HJ" at bounding box center [84, 300] width 38 height 29
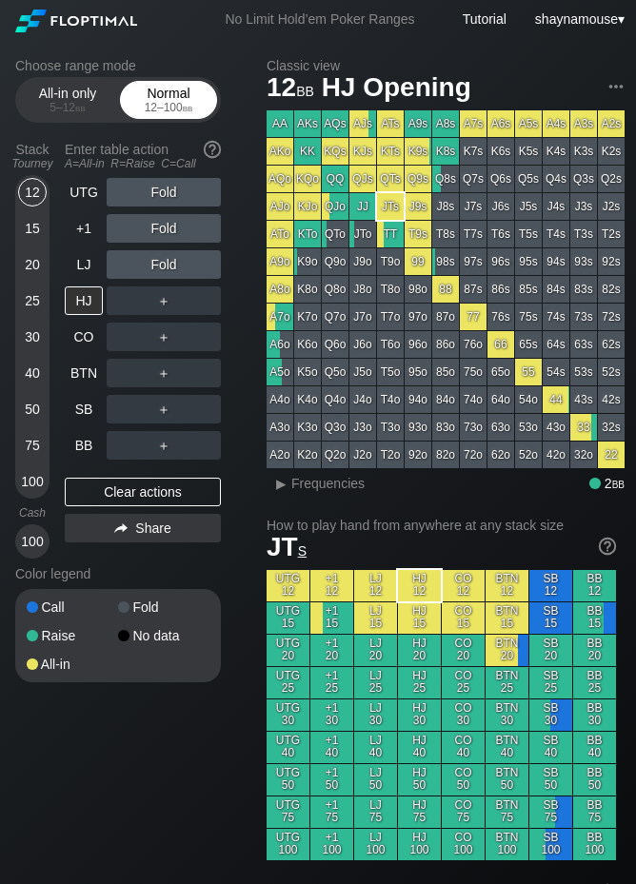
click at [168, 100] on div "Normal 12 – 100 bb" at bounding box center [169, 100] width 88 height 36
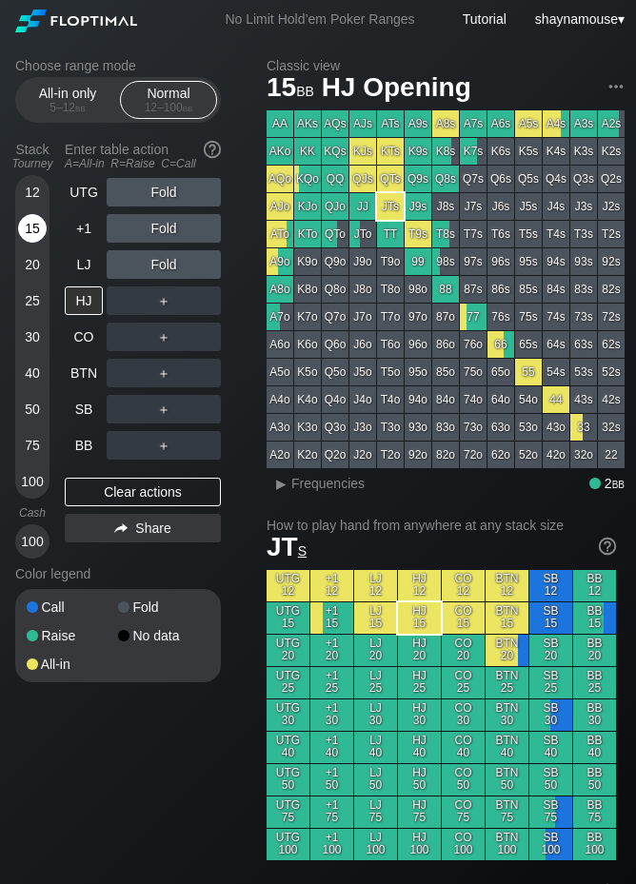
click at [40, 231] on div "15" at bounding box center [32, 228] width 29 height 29
click at [205, 411] on div "C ✕" at bounding box center [202, 409] width 37 height 29
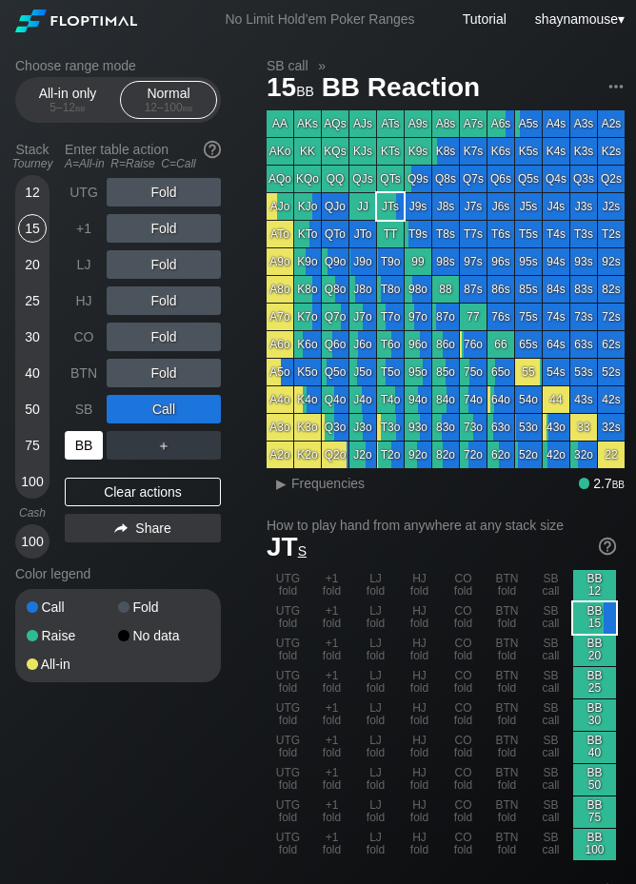
click at [82, 447] on div "BB" at bounding box center [84, 445] width 38 height 29
click at [349, 482] on span "Frequencies" at bounding box center [327, 483] width 73 height 15
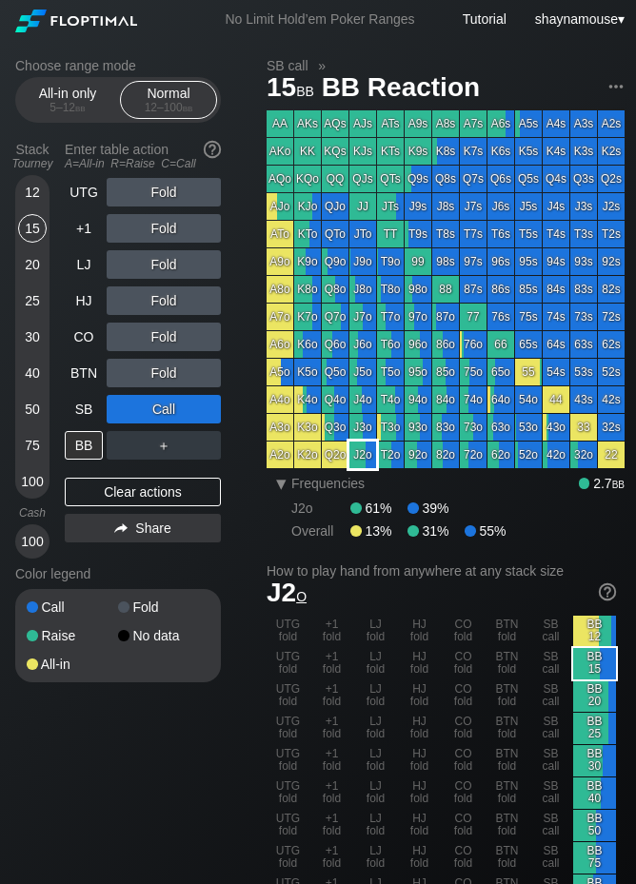
click at [373, 453] on div "J2o" at bounding box center [362, 455] width 27 height 27
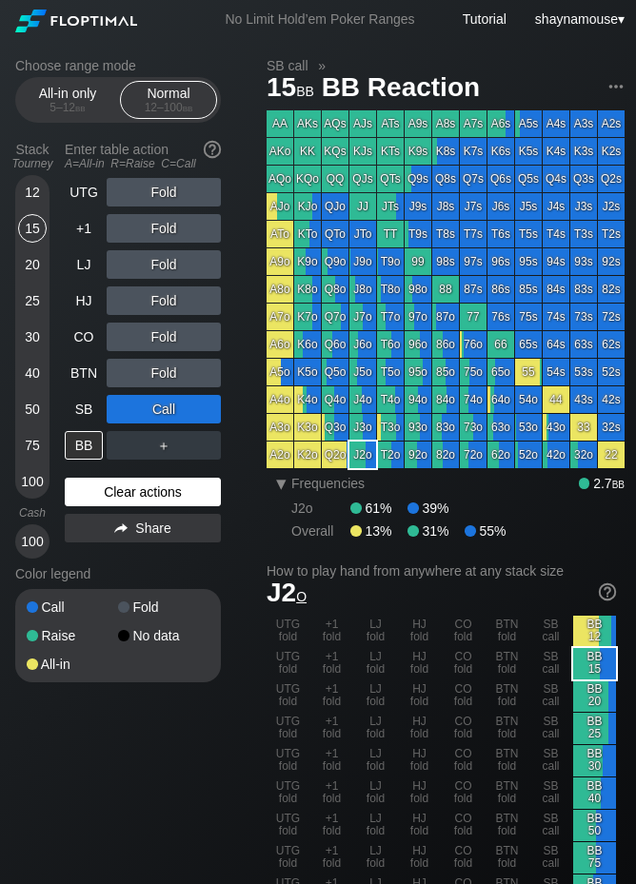
click at [163, 502] on div "Clear actions" at bounding box center [143, 492] width 156 height 29
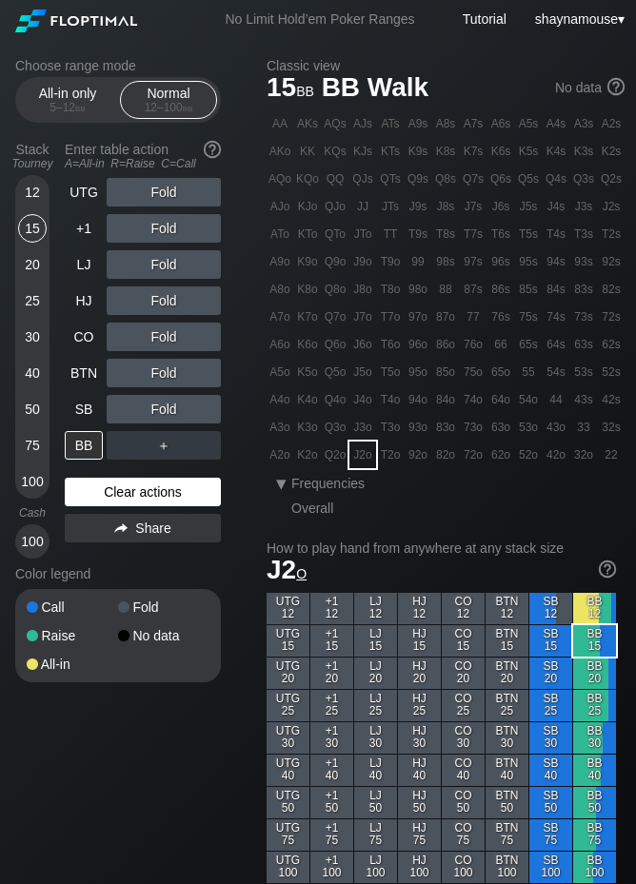
click at [163, 502] on div "Clear actions" at bounding box center [143, 492] width 156 height 29
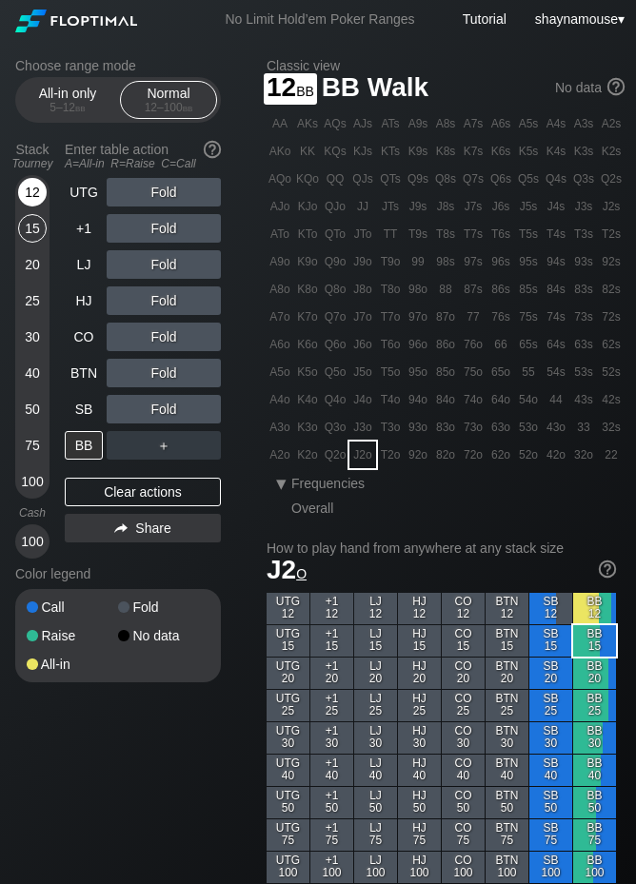
click at [41, 201] on div "12" at bounding box center [32, 192] width 29 height 29
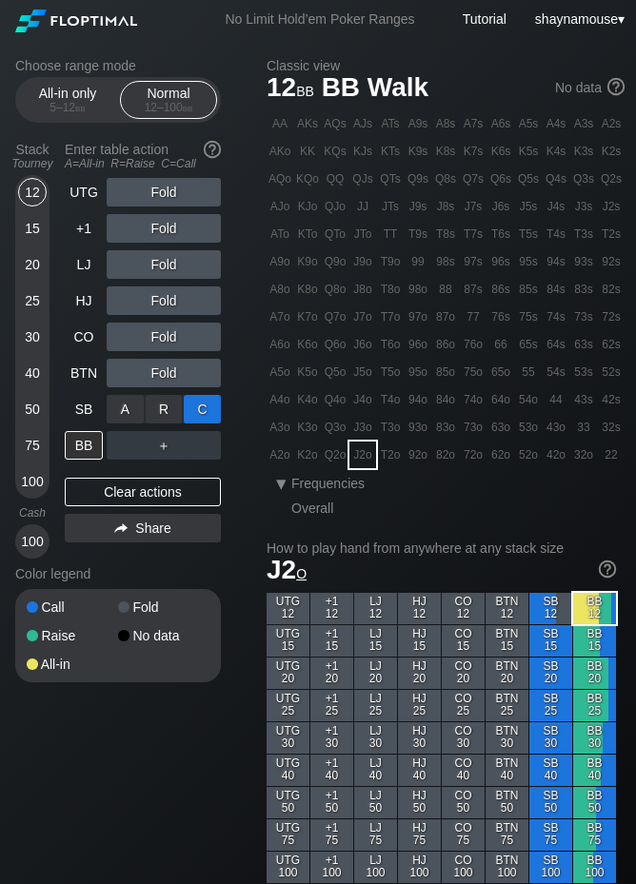
click at [213, 415] on div "C ✕" at bounding box center [202, 409] width 37 height 29
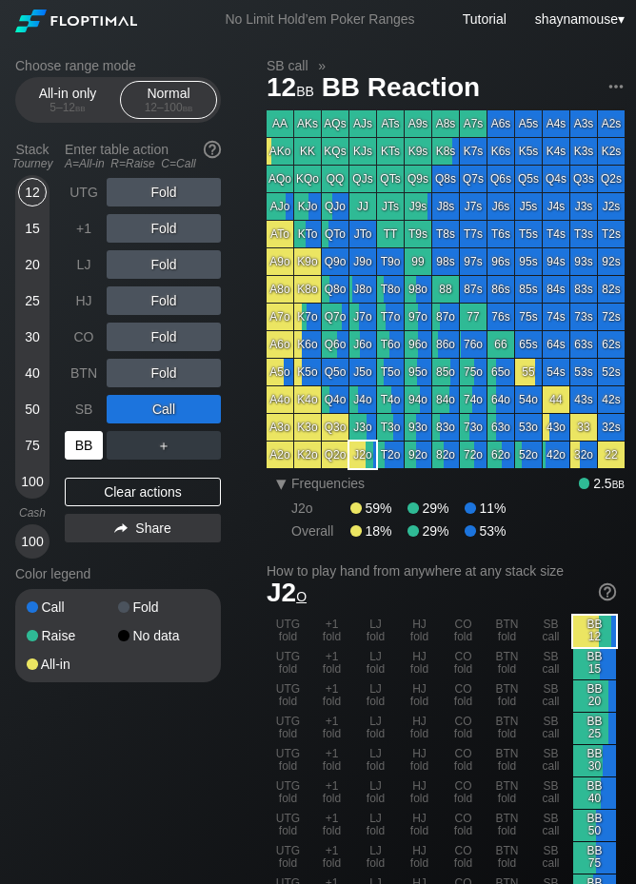
click at [96, 446] on div "BB" at bounding box center [84, 445] width 38 height 29
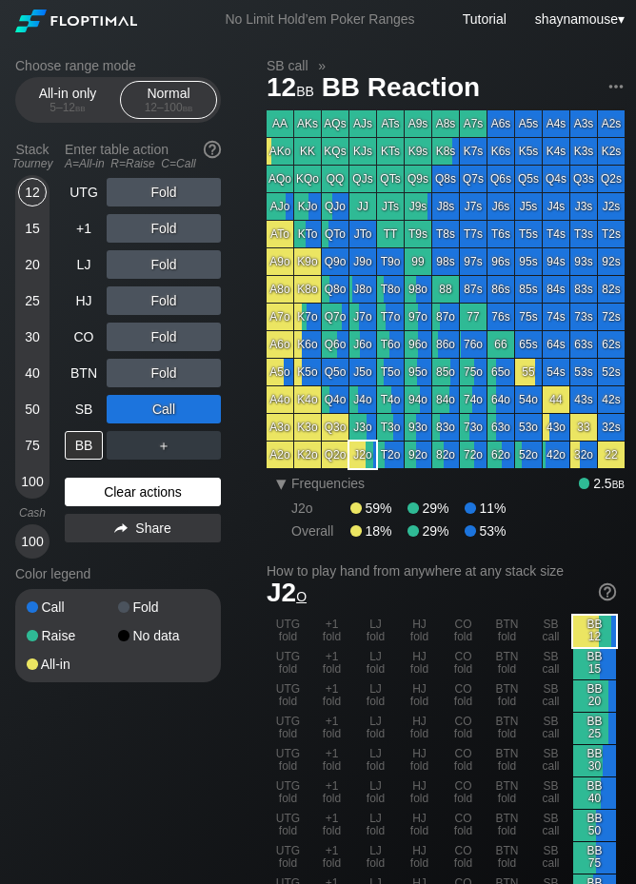
click at [128, 481] on div "Clear actions" at bounding box center [143, 492] width 156 height 29
click at [128, 480] on div "Clear actions" at bounding box center [143, 492] width 156 height 29
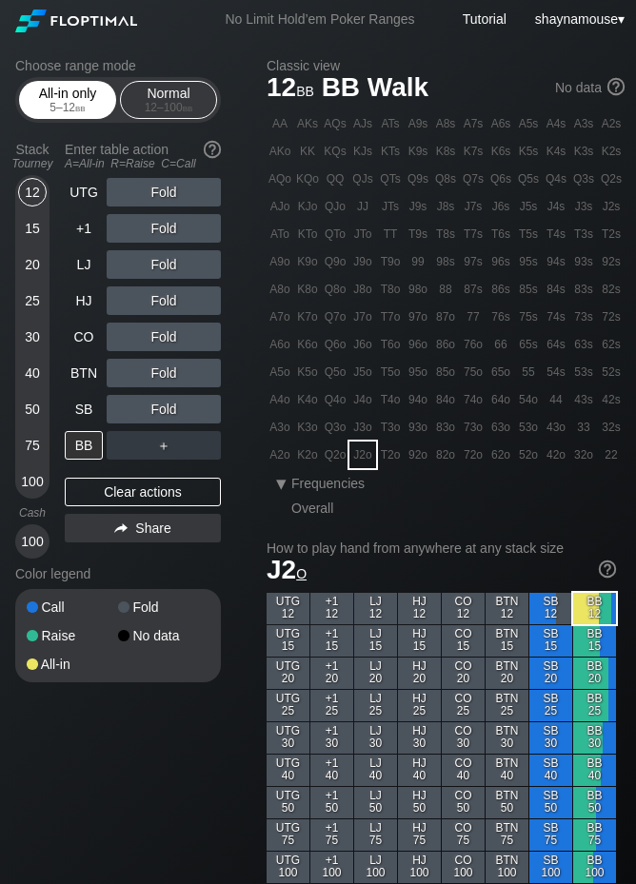
click at [65, 106] on div "5 – 12 bb" at bounding box center [68, 107] width 80 height 13
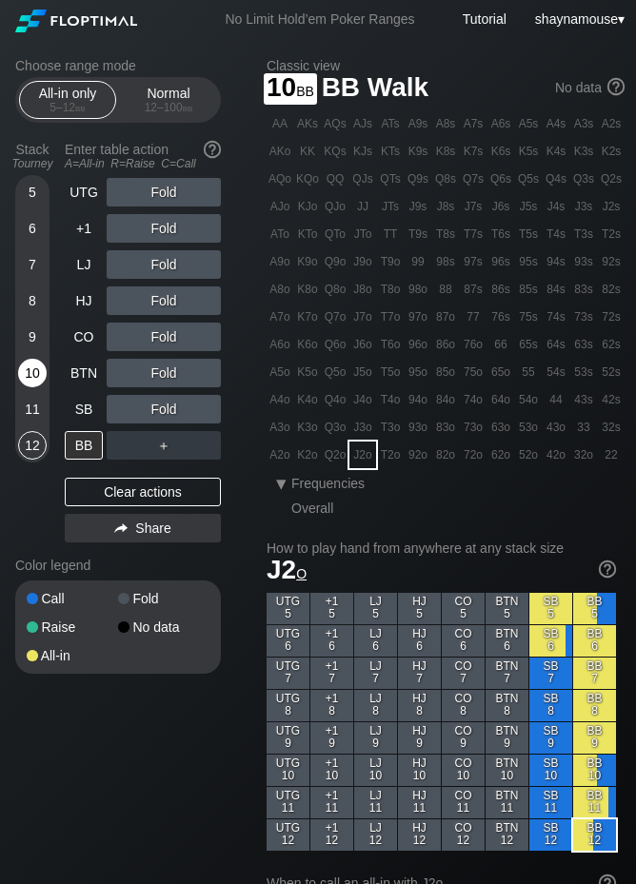
click at [31, 385] on div "10" at bounding box center [32, 373] width 29 height 29
